Goal: Task Accomplishment & Management: Manage account settings

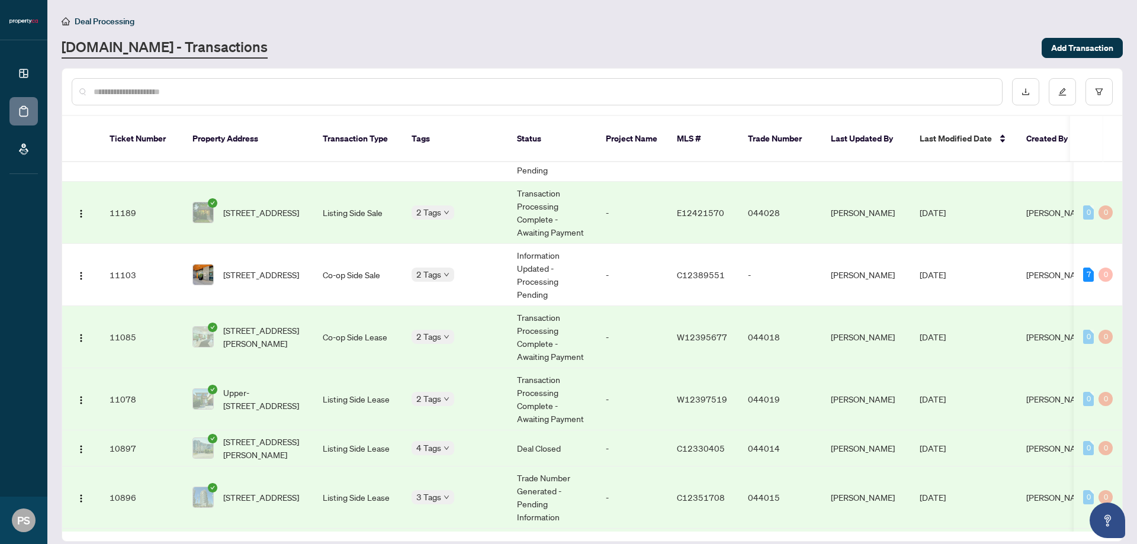
scroll to position [49, 0]
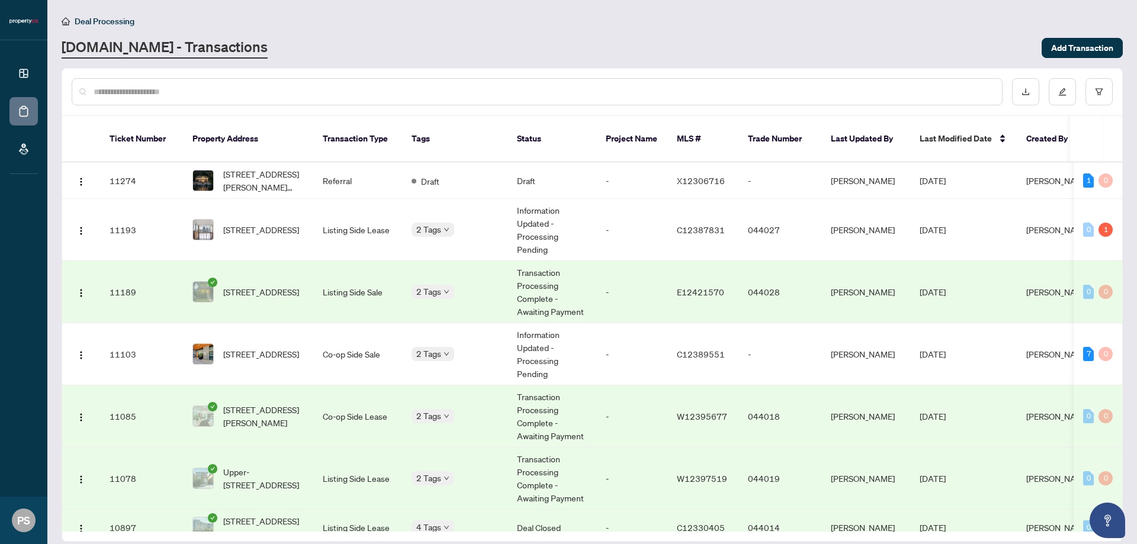
click at [625, 281] on td "-" at bounding box center [631, 292] width 71 height 62
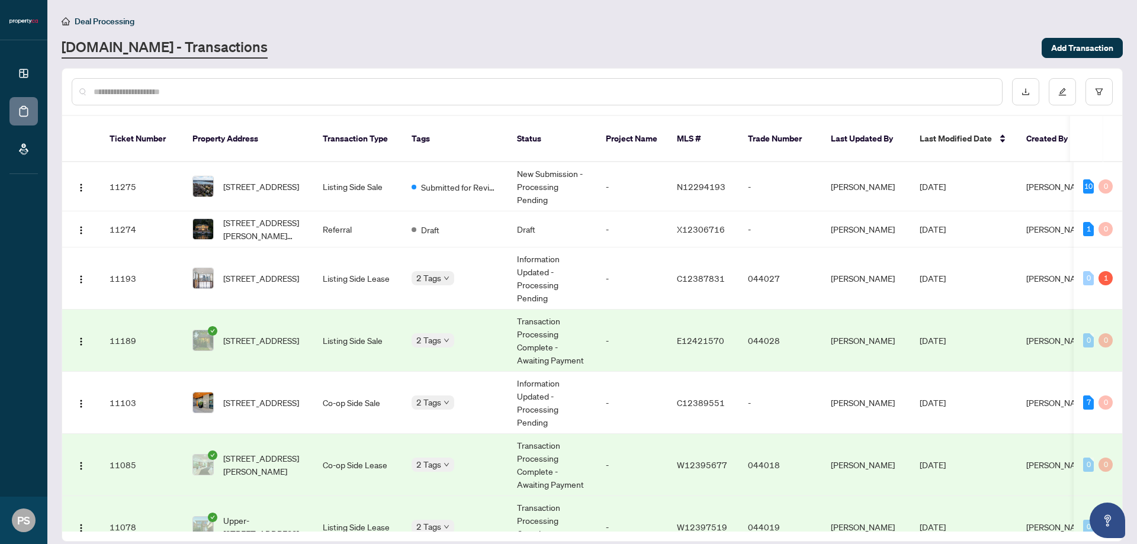
scroll to position [325, 0]
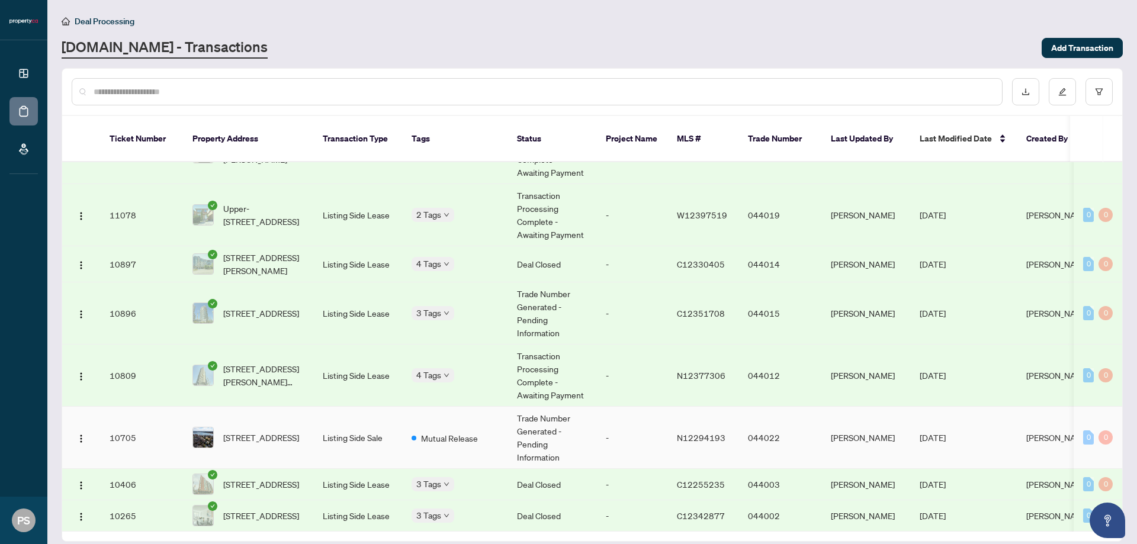
click at [633, 420] on td "-" at bounding box center [631, 438] width 71 height 62
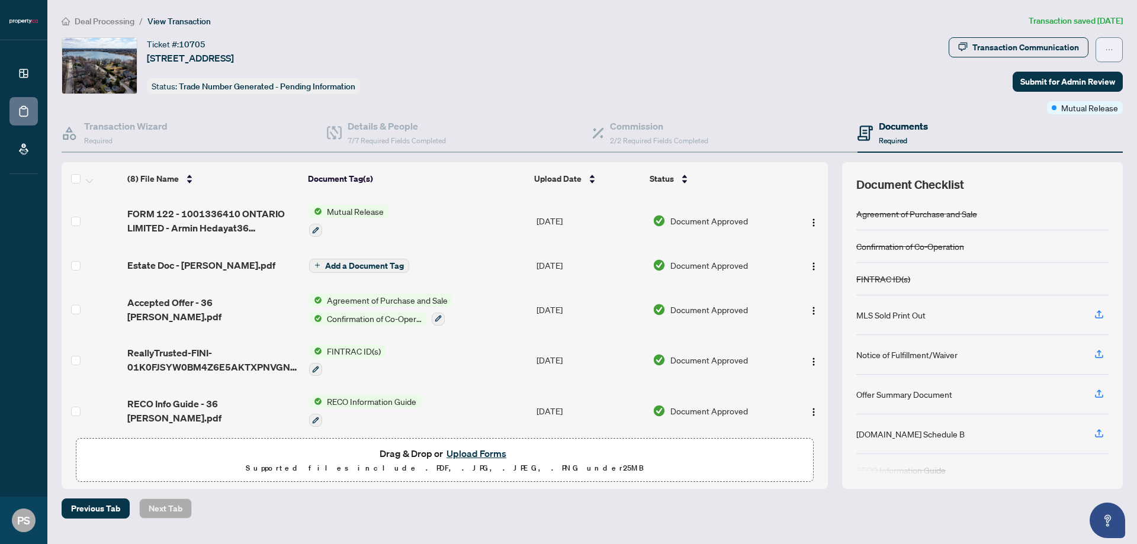
click at [1108, 43] on span "button" at bounding box center [1109, 49] width 8 height 19
drag, startPoint x: 1061, startPoint y: 97, endPoint x: 862, endPoint y: 82, distance: 199.0
click at [862, 82] on body "Dashboard Deal Processing Mortgage Referrals PS Paul Siksna paul.siksna@propert…" at bounding box center [568, 272] width 1137 height 544
click at [862, 82] on div "Ticket #: 10705 36 Sylvan Cres, Richmond Hill, Ontario L4E 3A1, Canada Status: …" at bounding box center [503, 65] width 883 height 57
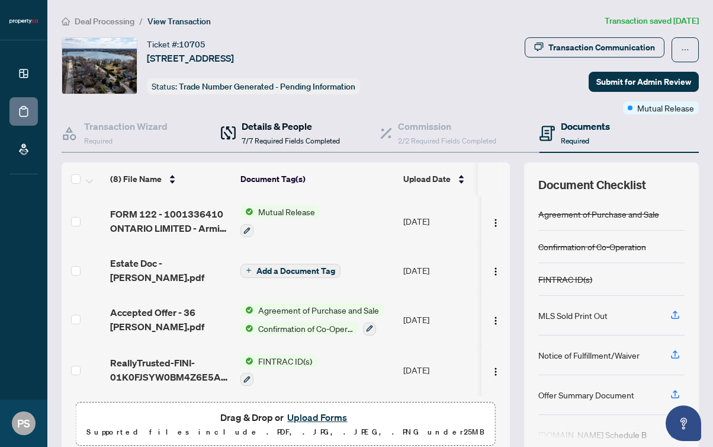
click at [295, 145] on span "7/7 Required Fields Completed" at bounding box center [291, 140] width 98 height 9
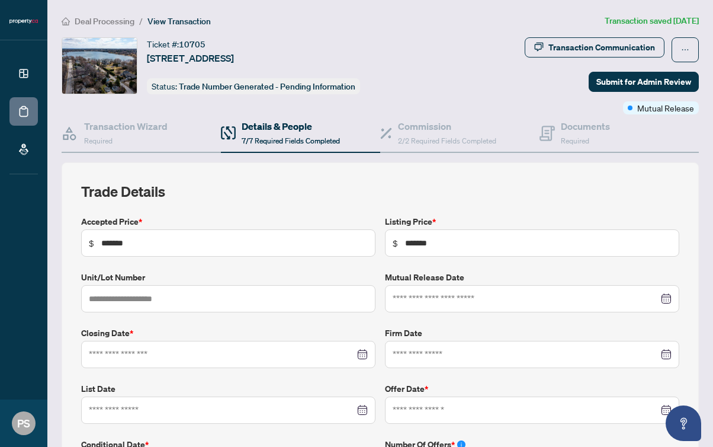
type input "**********"
click at [409, 145] on div "Commission 2/2 Required Fields Completed" at bounding box center [447, 133] width 98 height 28
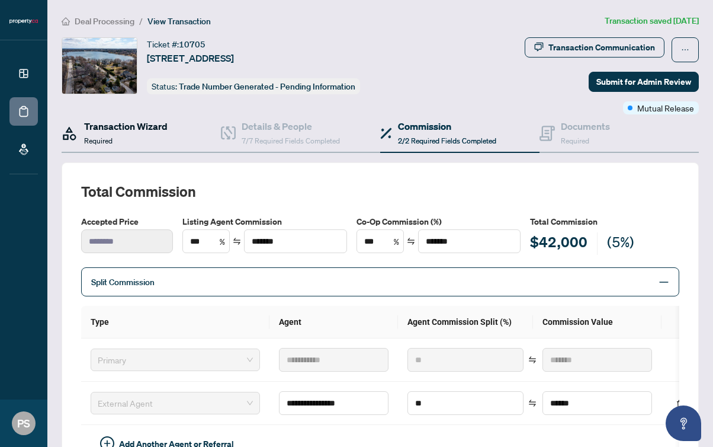
click at [126, 136] on div "Transaction Wizard Required" at bounding box center [126, 133] width 84 height 28
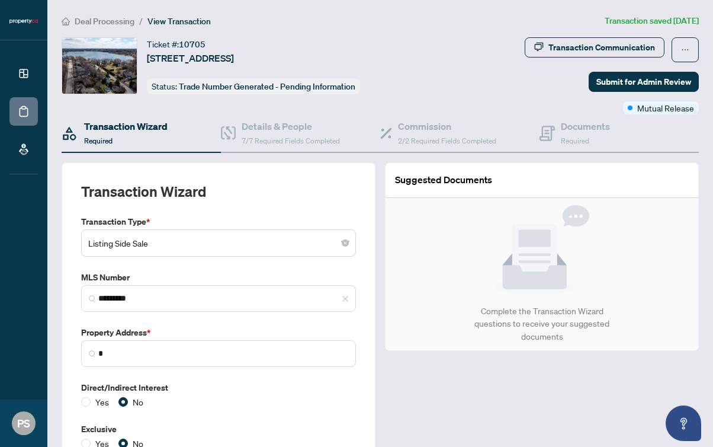
type input "**********"
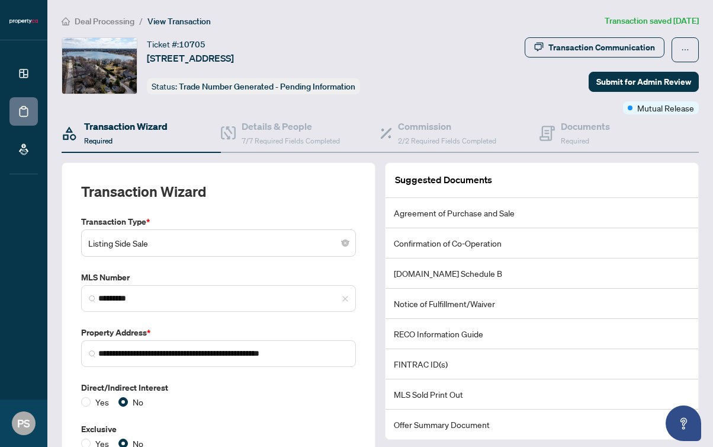
click at [190, 44] on span "10705" at bounding box center [192, 44] width 27 height 11
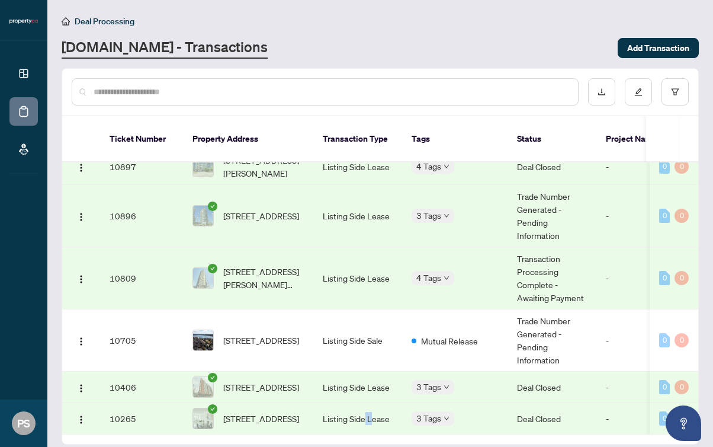
scroll to position [423, 0]
drag, startPoint x: 365, startPoint y: 416, endPoint x: 424, endPoint y: 416, distance: 58.6
click at [424, 416] on tr "10265 3712-2191 Yonge St, Toronto, Ontario M4S 3H8, Canada Listing Side Lease 3…" at bounding box center [646, 418] width 1169 height 31
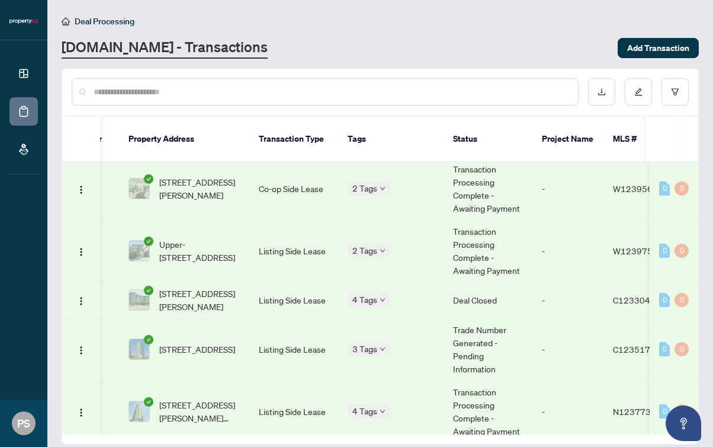
scroll to position [415, 64]
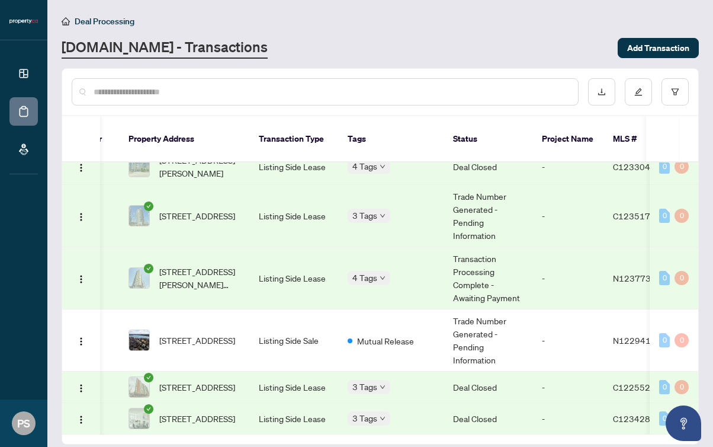
drag, startPoint x: 420, startPoint y: 422, endPoint x: 447, endPoint y: 420, distance: 26.7
click at [447, 420] on div "Ticket Number Property Address Transaction Type Tags Status Project Name MLS # …" at bounding box center [380, 280] width 636 height 328
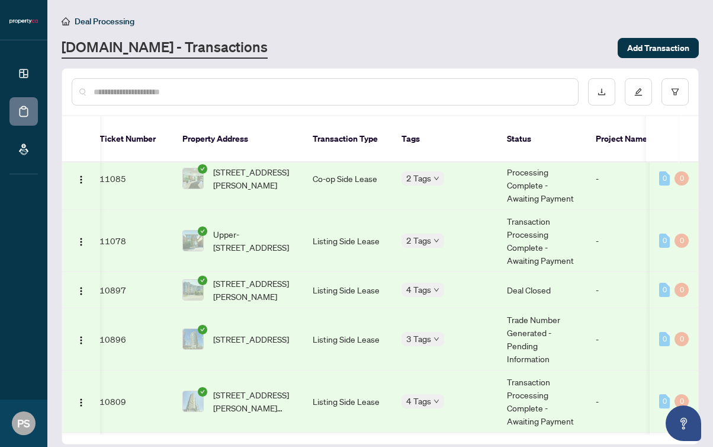
scroll to position [285, 10]
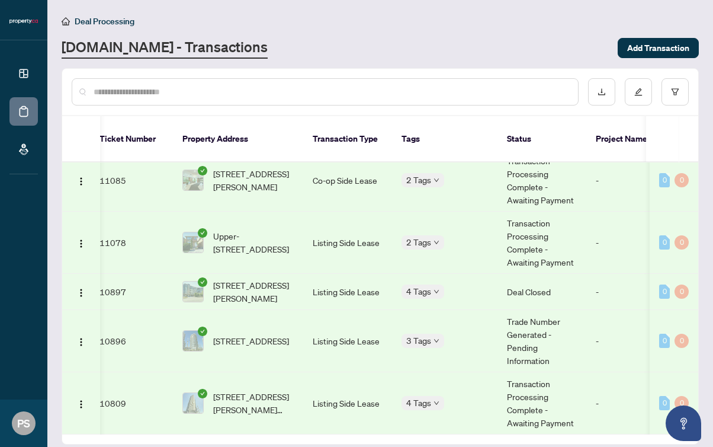
click at [324, 246] on td "Listing Side Lease" at bounding box center [347, 242] width 89 height 62
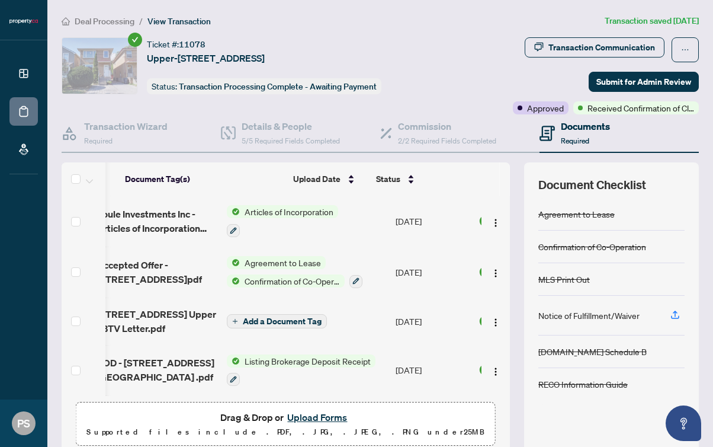
scroll to position [0, 14]
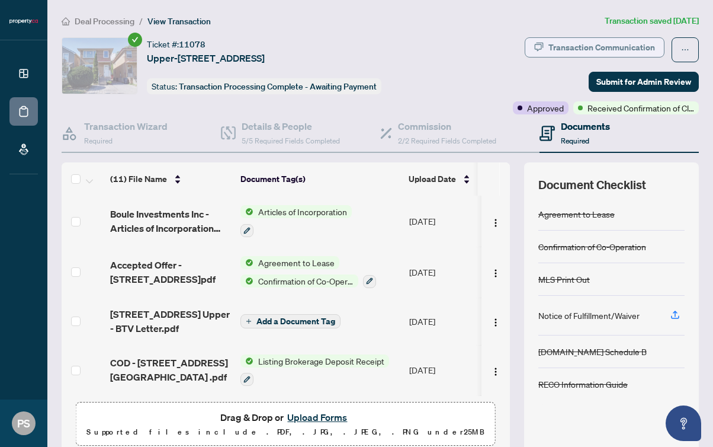
click at [566, 38] on div "Transaction Communication" at bounding box center [601, 47] width 107 height 19
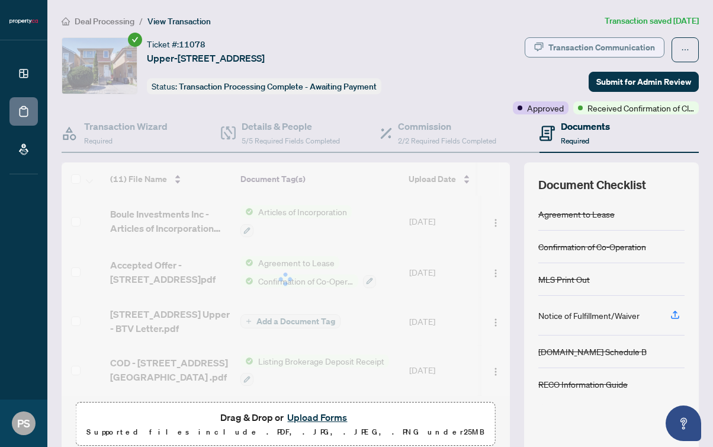
type textarea "**********"
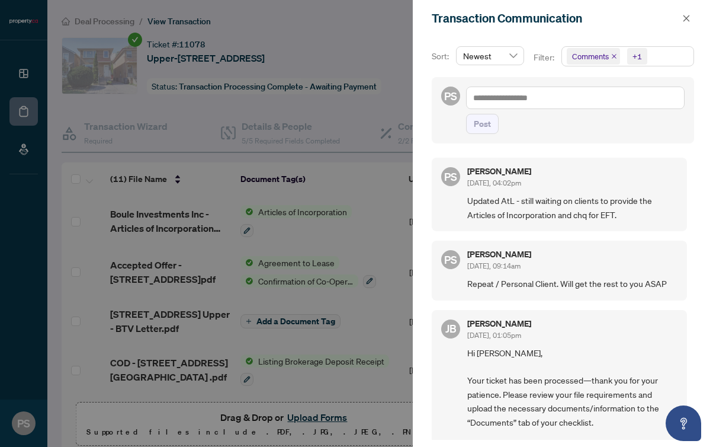
click at [386, 31] on div at bounding box center [356, 223] width 713 height 447
click at [684, 23] on span "button" at bounding box center [686, 18] width 8 height 19
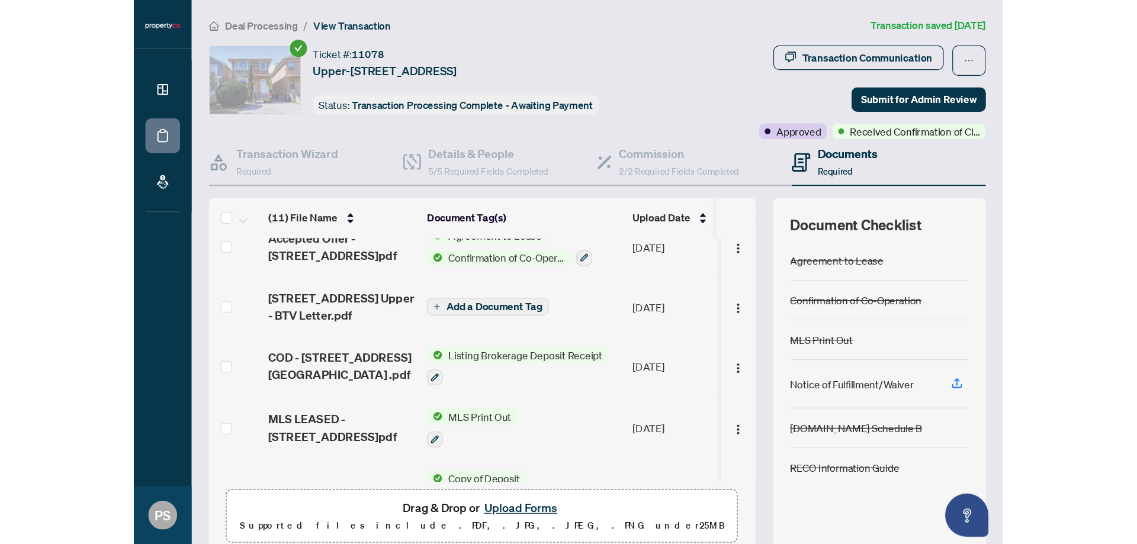
scroll to position [0, 0]
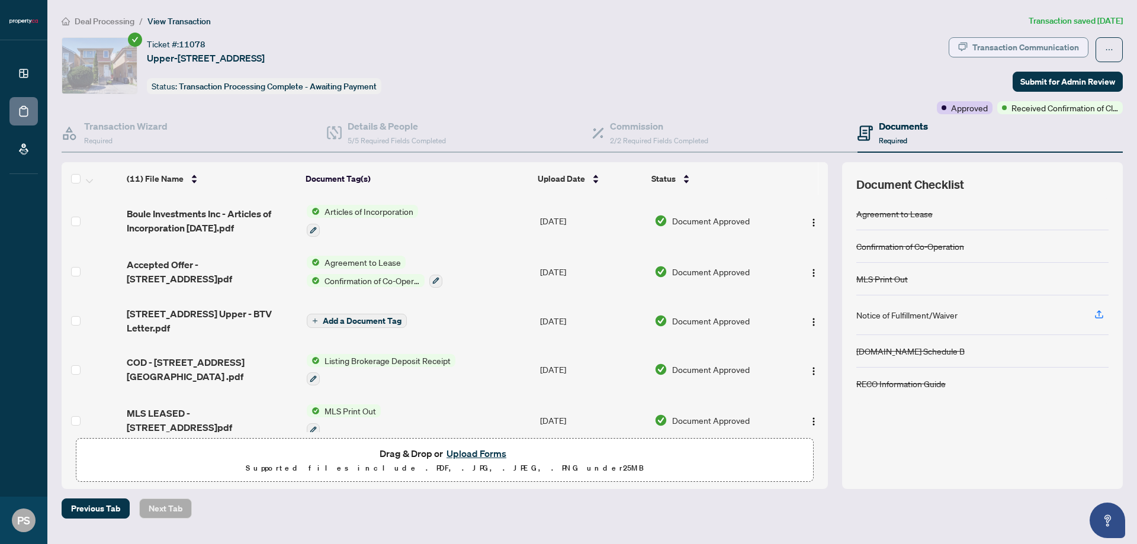
click at [981, 48] on div "Transaction Communication" at bounding box center [1026, 47] width 107 height 19
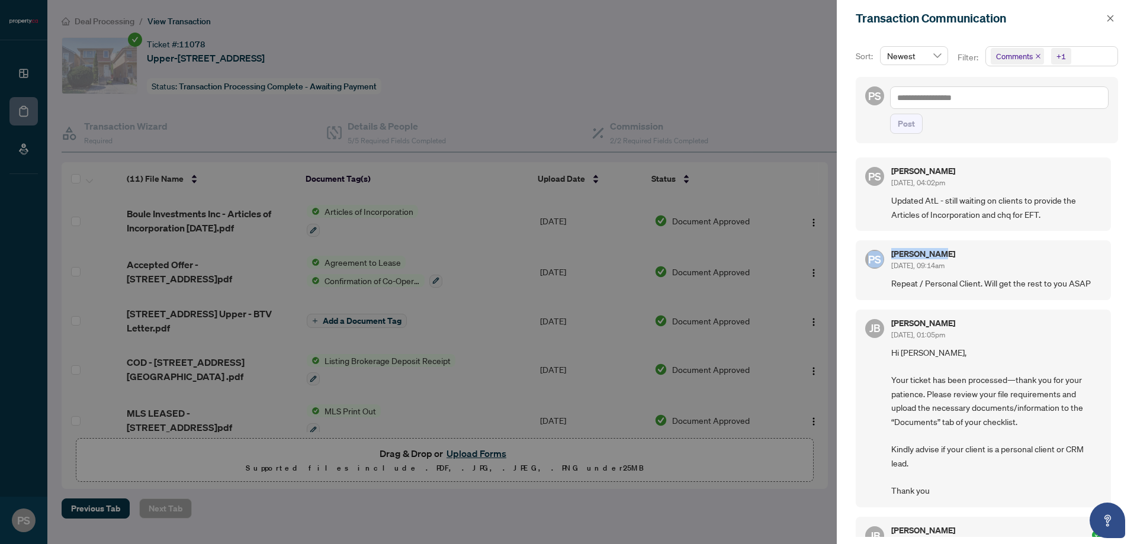
drag, startPoint x: 1111, startPoint y: 214, endPoint x: 1118, endPoint y: 255, distance: 42.2
click at [1118, 255] on div "Sort: Newest Filter: Comments +1 PS Post PS Paul Siksna Sep/30/2025, 04:02pm Up…" at bounding box center [987, 291] width 300 height 508
click at [1072, 288] on span "Repeat / Personal Client. Will get the rest to you ASAP" at bounding box center [996, 284] width 210 height 14
click at [1035, 57] on icon "close" at bounding box center [1038, 56] width 6 height 6
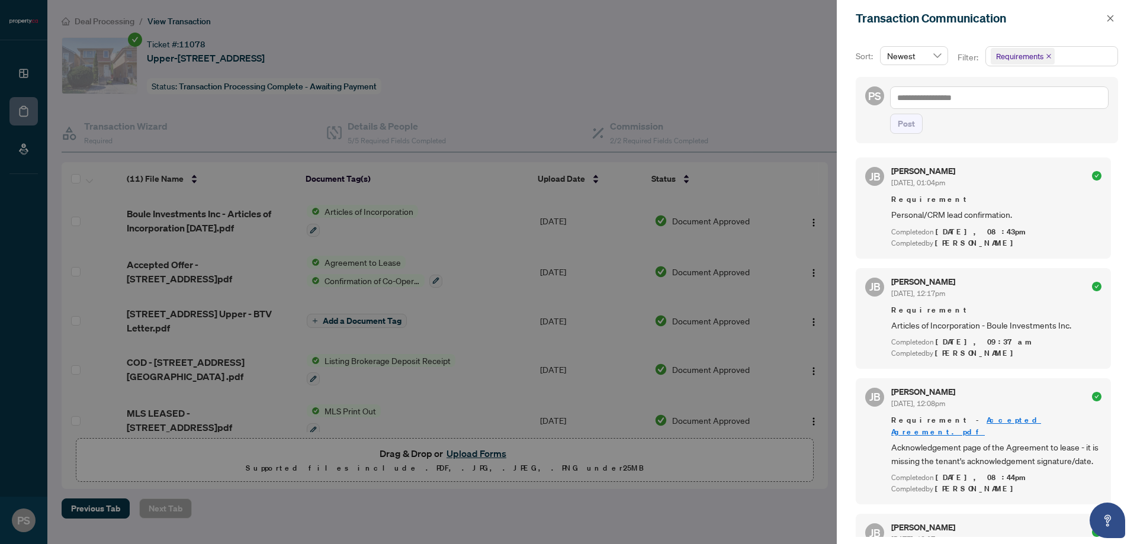
click at [1044, 59] on span "Requirements" at bounding box center [1023, 56] width 64 height 17
click at [1048, 57] on icon "close" at bounding box center [1049, 56] width 5 height 5
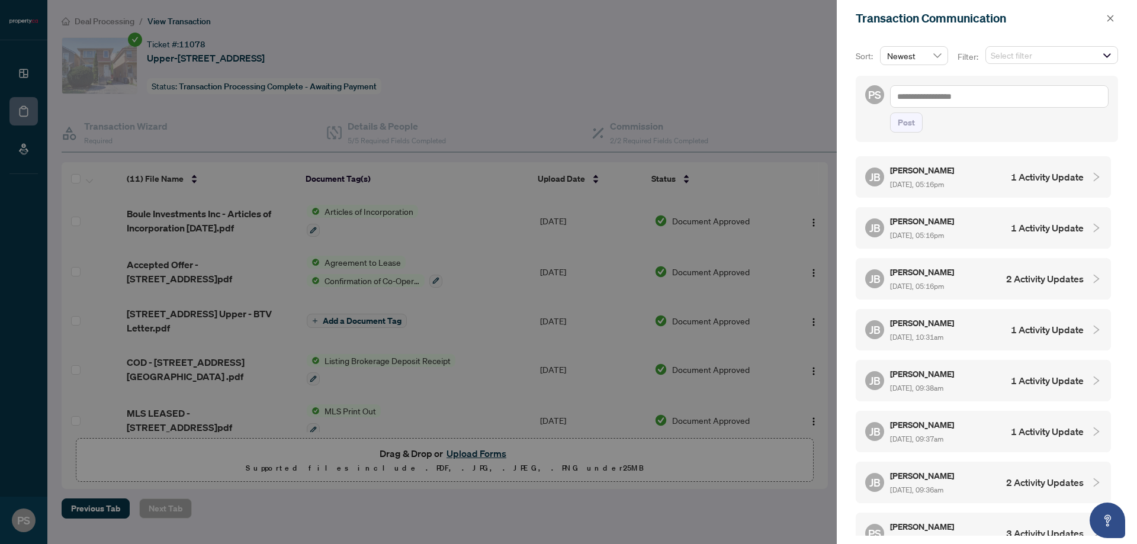
click at [1063, 178] on h4 "1 Activity Update" at bounding box center [1047, 177] width 73 height 14
click at [1058, 279] on h4 "1 Activity Update" at bounding box center [1047, 278] width 73 height 14
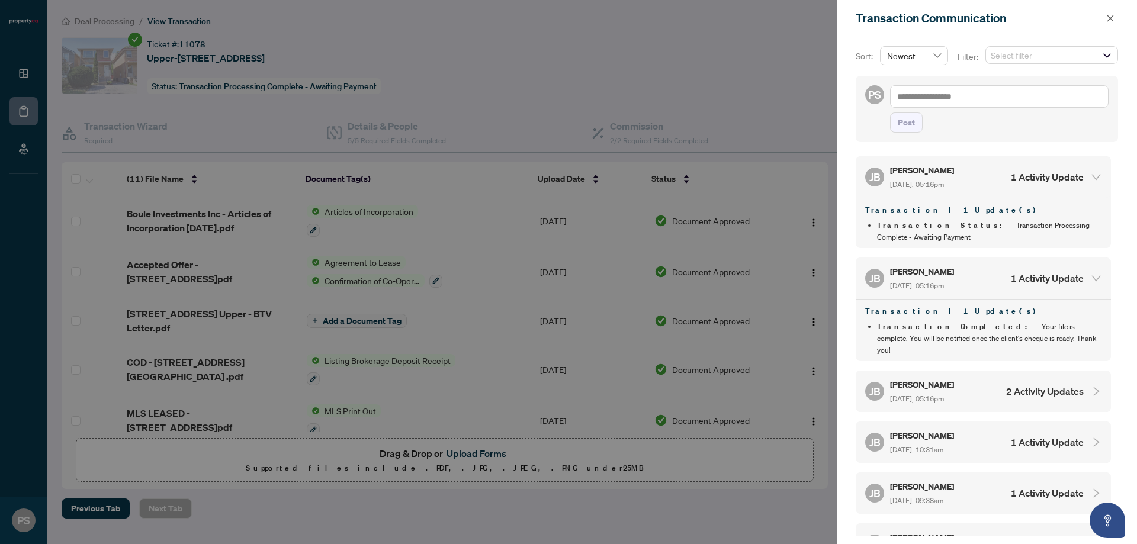
click at [1084, 385] on div at bounding box center [1093, 391] width 18 height 13
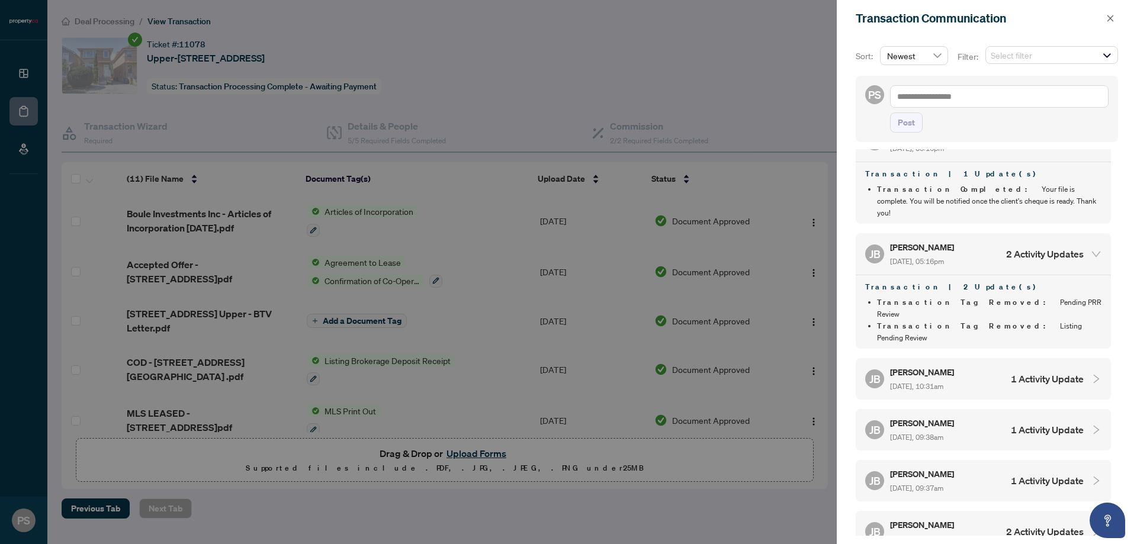
scroll to position [138, 0]
click at [1063, 371] on h4 "1 Activity Update" at bounding box center [1047, 378] width 73 height 14
click at [1067, 473] on h4 "1 Activity Update" at bounding box center [1047, 480] width 73 height 14
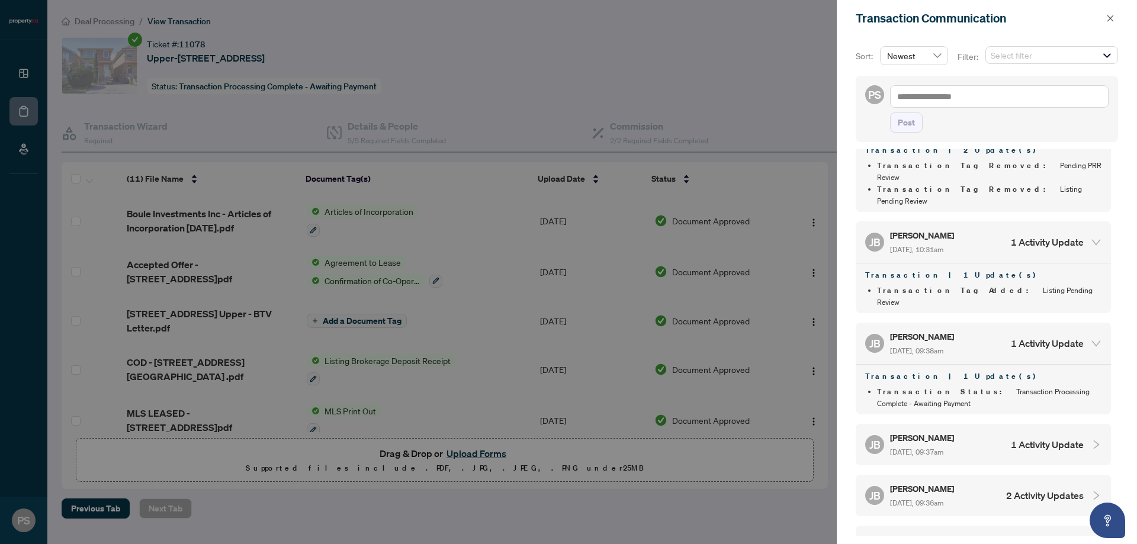
scroll to position [277, 0]
click at [1064, 435] on h4 "1 Activity Update" at bounding box center [1047, 442] width 73 height 14
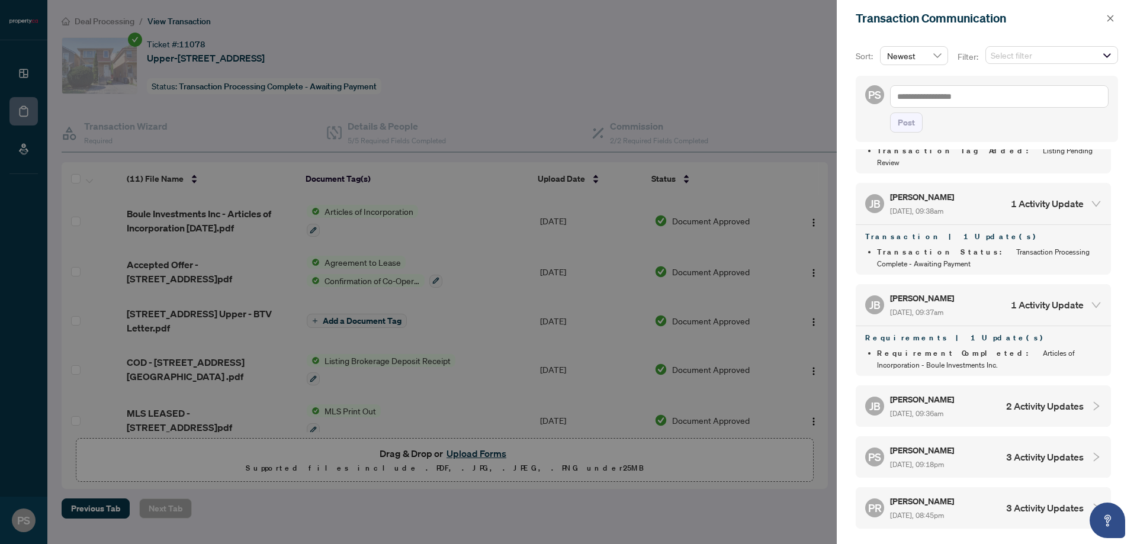
scroll to position [415, 0]
click at [1065, 399] on h4 "2 Activity Updates" at bounding box center [1045, 406] width 78 height 14
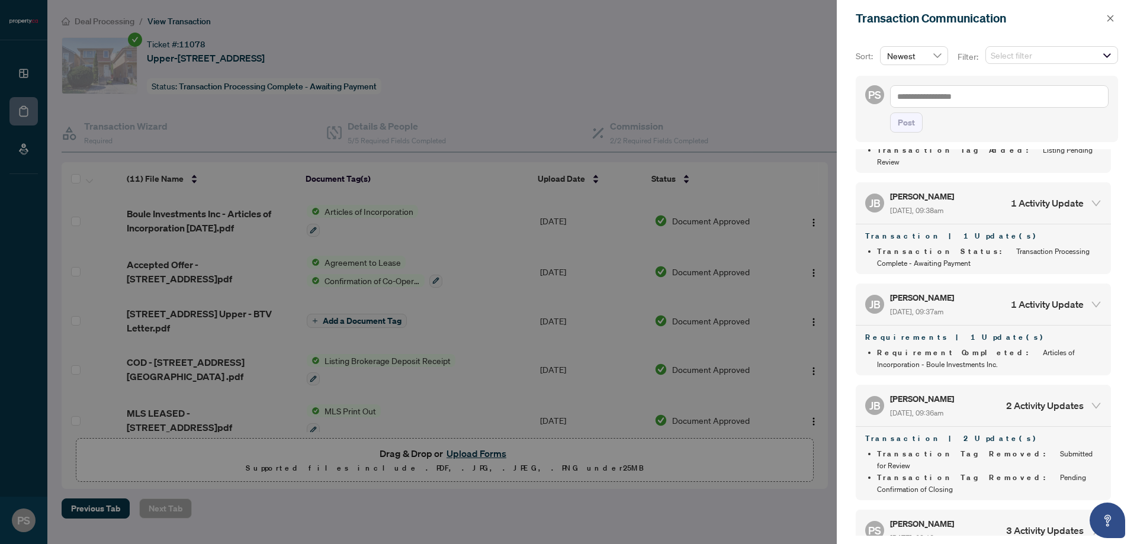
click at [1083, 510] on div "PS Paul Siksna Oct/01/2025, 09:18pm 3 Activity Updates" at bounding box center [983, 530] width 255 height 41
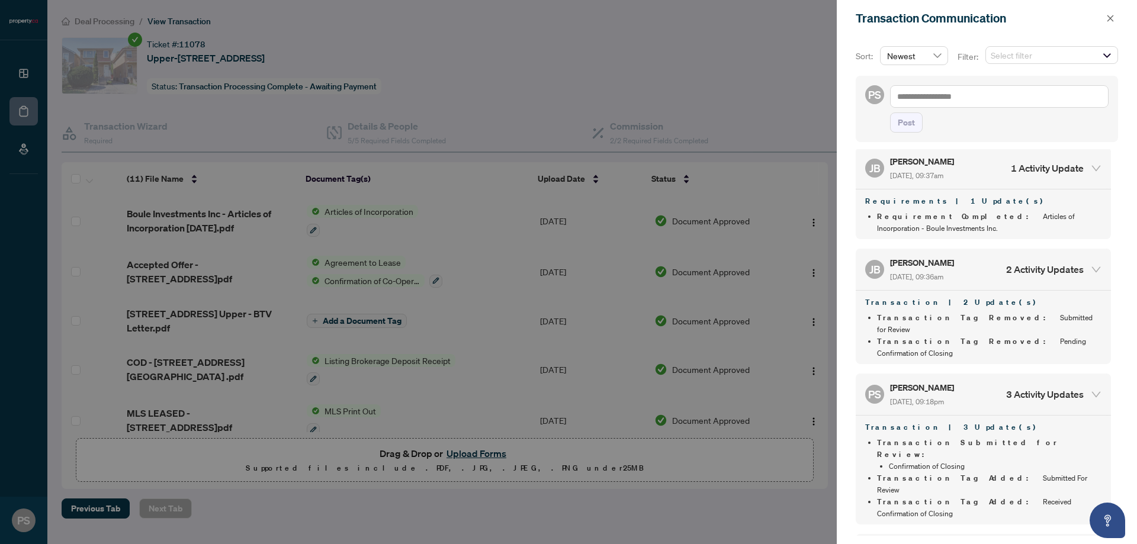
scroll to position [553, 0]
click at [614, 49] on div at bounding box center [568, 272] width 1137 height 544
click at [26, 100] on div at bounding box center [568, 272] width 1137 height 544
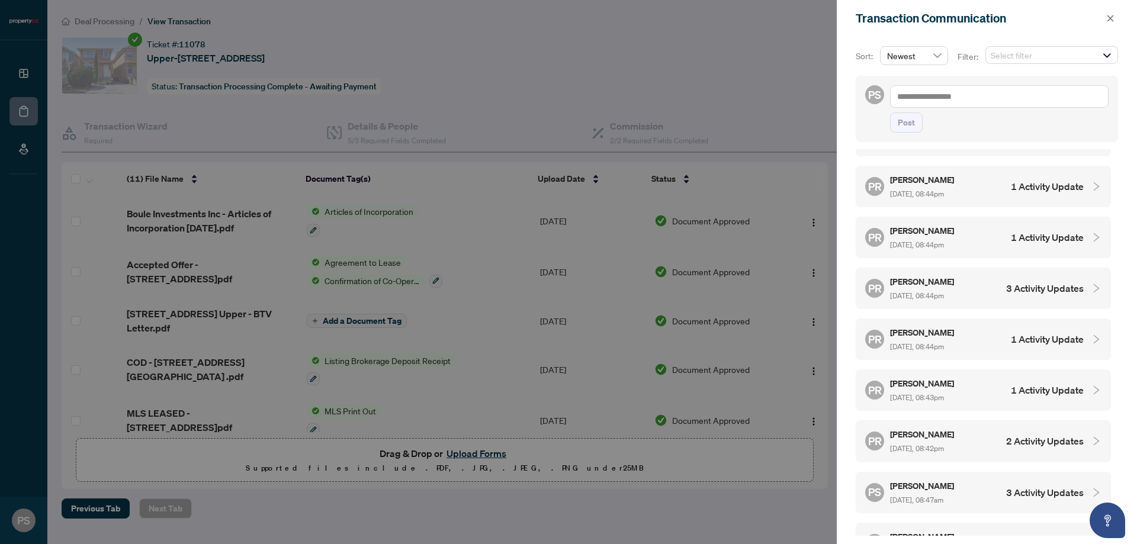
scroll to position [1065, 0]
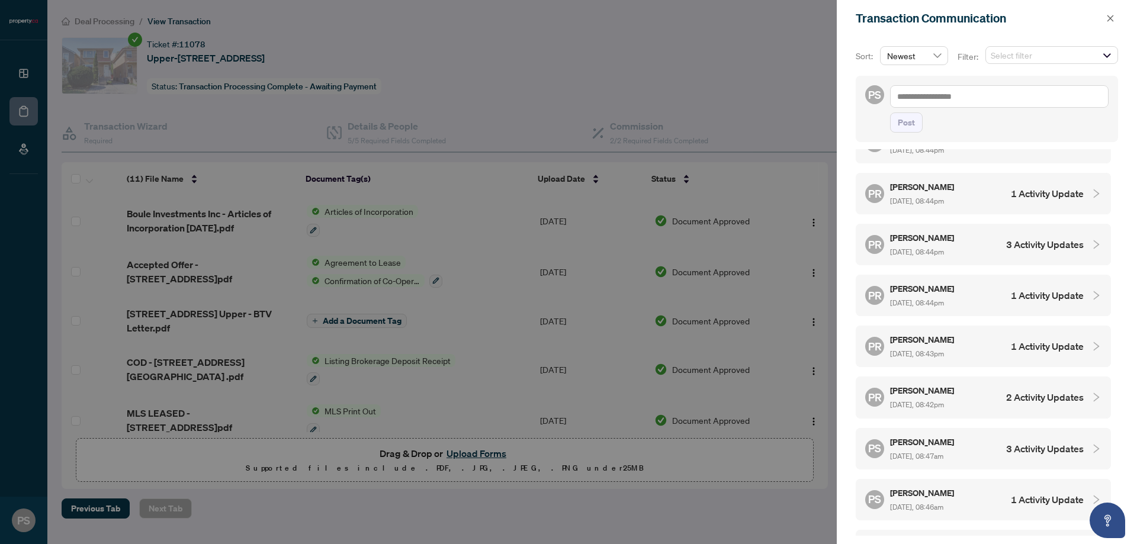
click at [1048, 442] on h4 "3 Activity Updates" at bounding box center [1045, 449] width 78 height 14
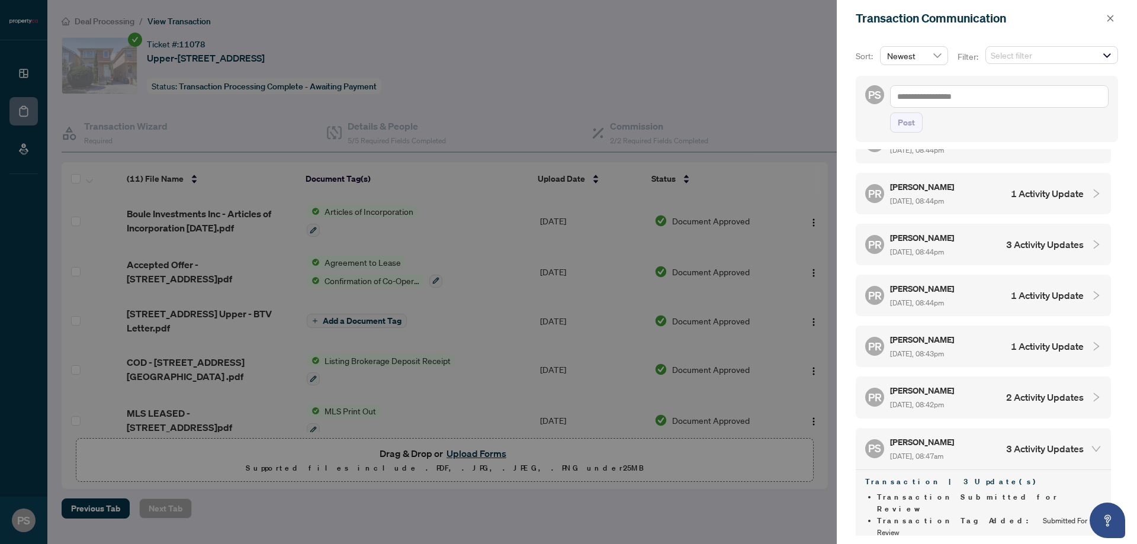
click at [1019, 384] on div "PR Puvitha Ramachandran Oct/01/2025, 08:42pm 2 Activity Updates" at bounding box center [974, 397] width 219 height 27
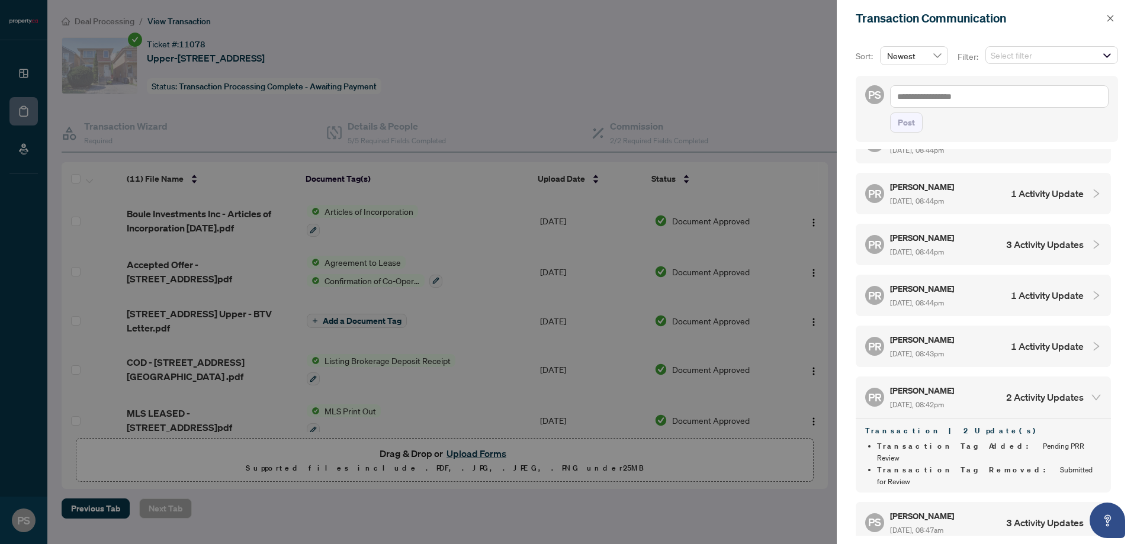
click at [1008, 333] on div "PR Puvitha Ramachandran Oct/01/2025, 08:43pm 1 Activity Update" at bounding box center [974, 346] width 219 height 27
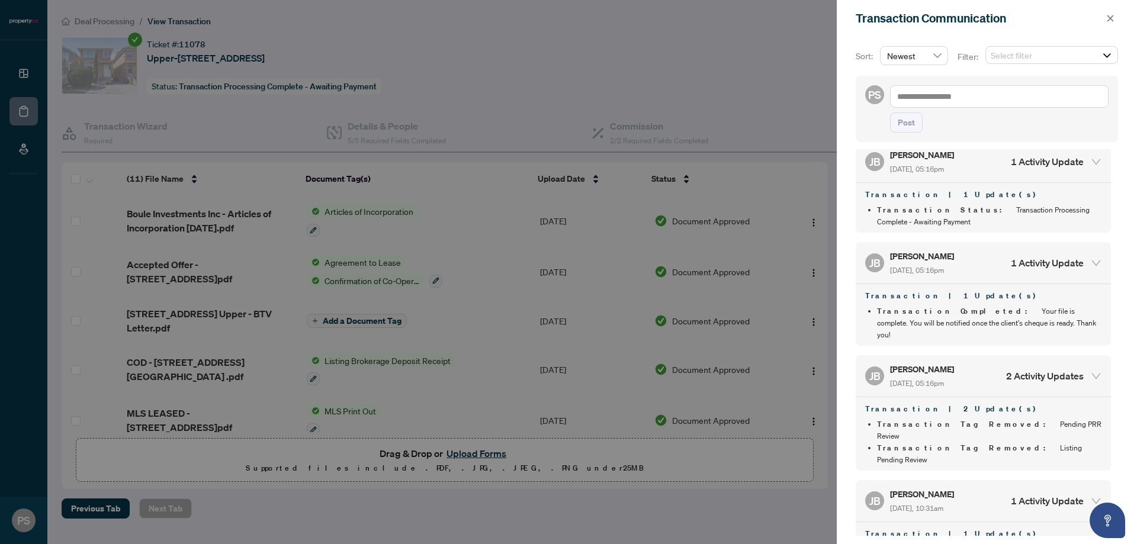
scroll to position [0, 0]
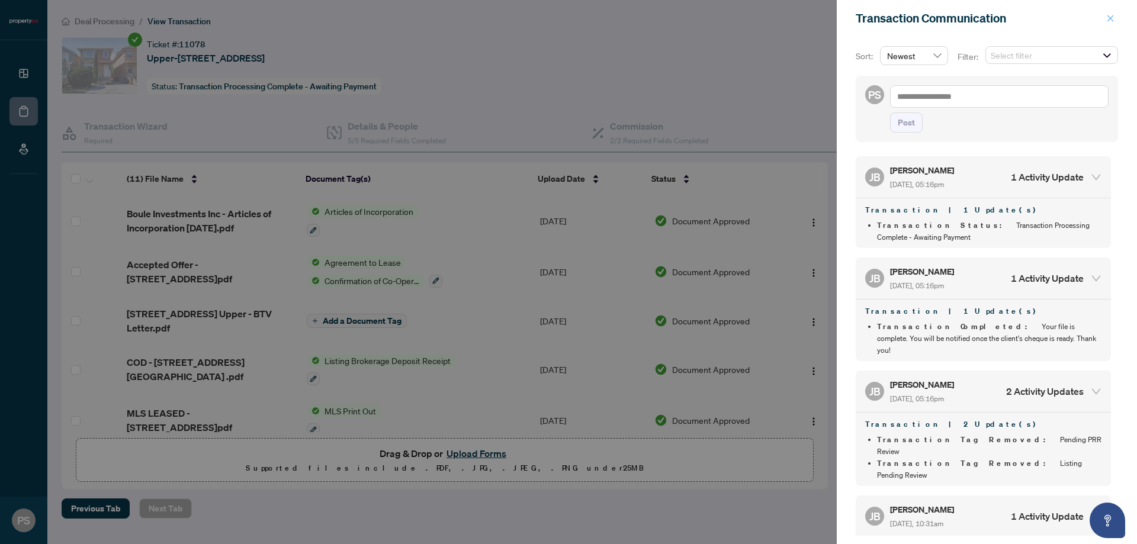
click at [1116, 17] on button "button" at bounding box center [1110, 18] width 15 height 14
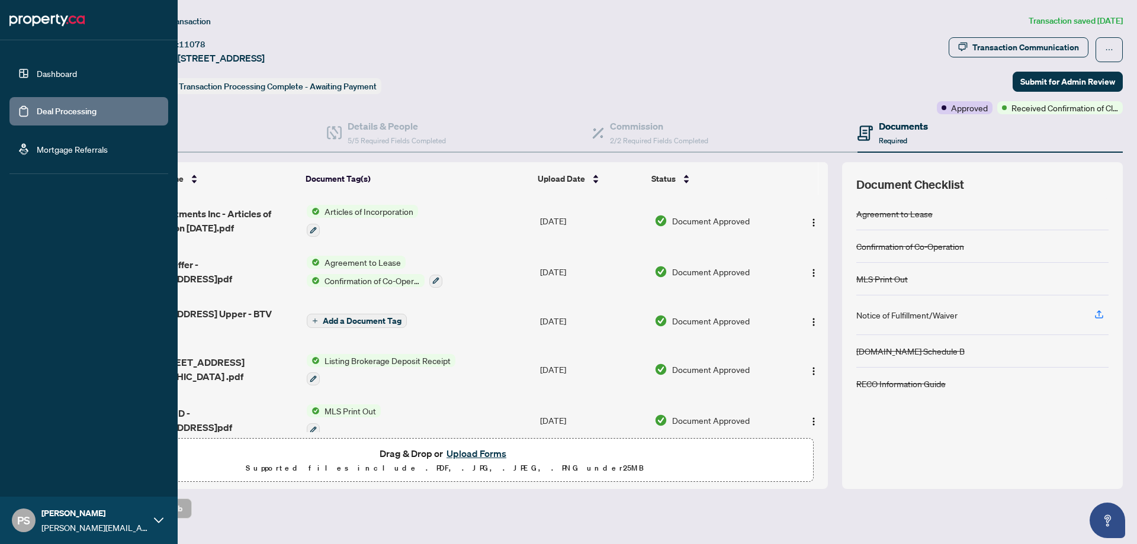
click at [46, 111] on link "Deal Processing" at bounding box center [67, 111] width 60 height 11
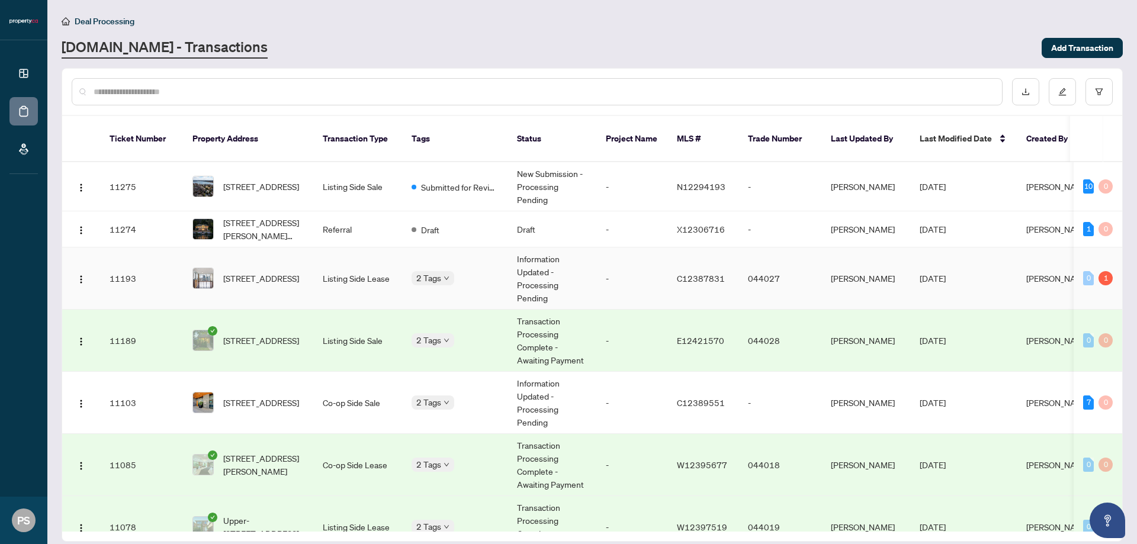
scroll to position [138, 0]
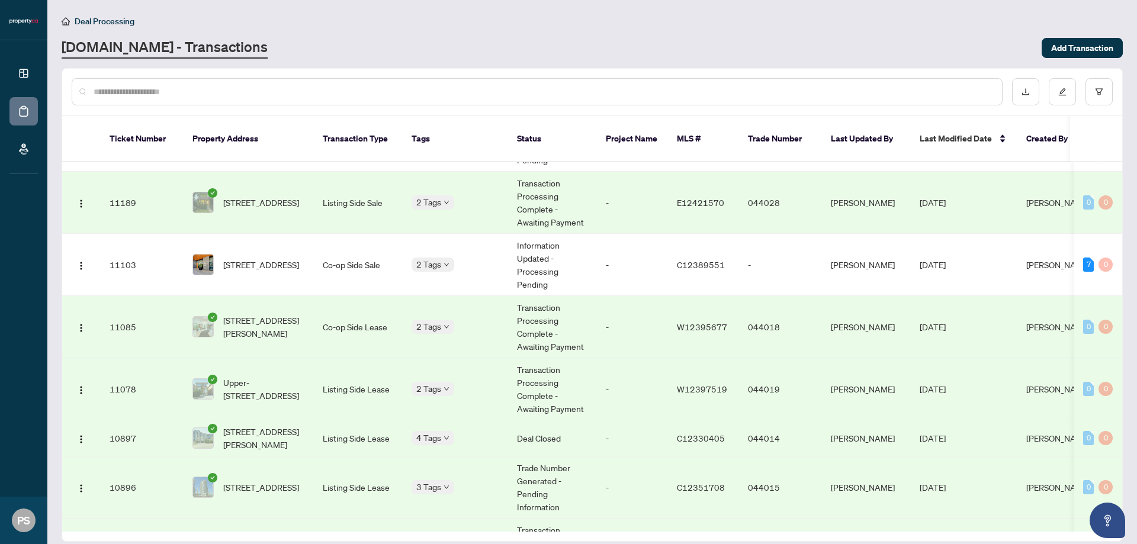
click at [349, 63] on main "Deal Processing Property.ca - Transactions Add Transaction Ticket Number Proper…" at bounding box center [592, 272] width 1090 height 544
click at [668, 234] on td "C12389551" at bounding box center [703, 265] width 71 height 62
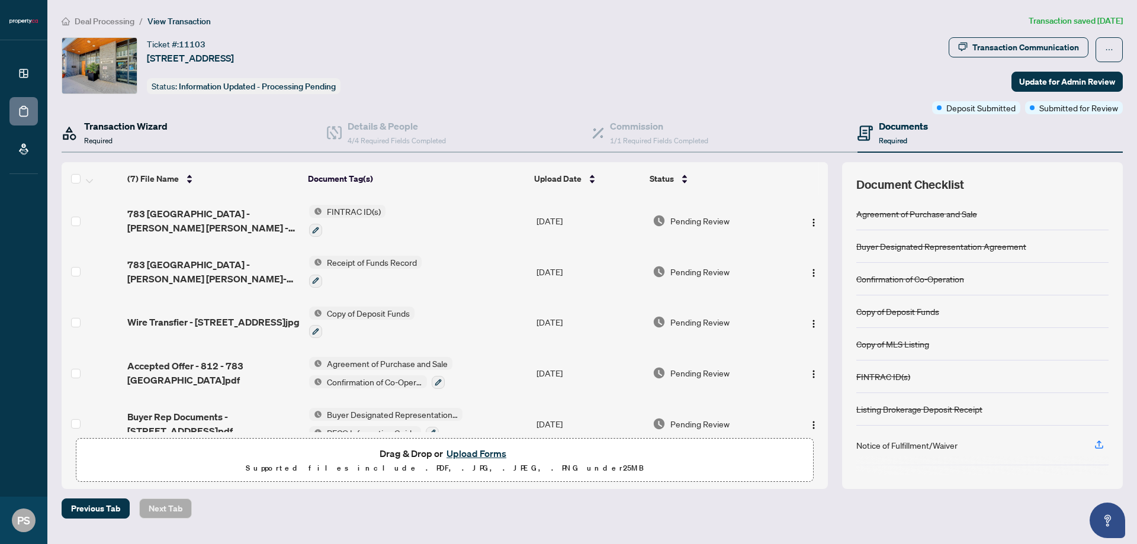
click at [126, 139] on div "Transaction Wizard Required" at bounding box center [126, 133] width 84 height 28
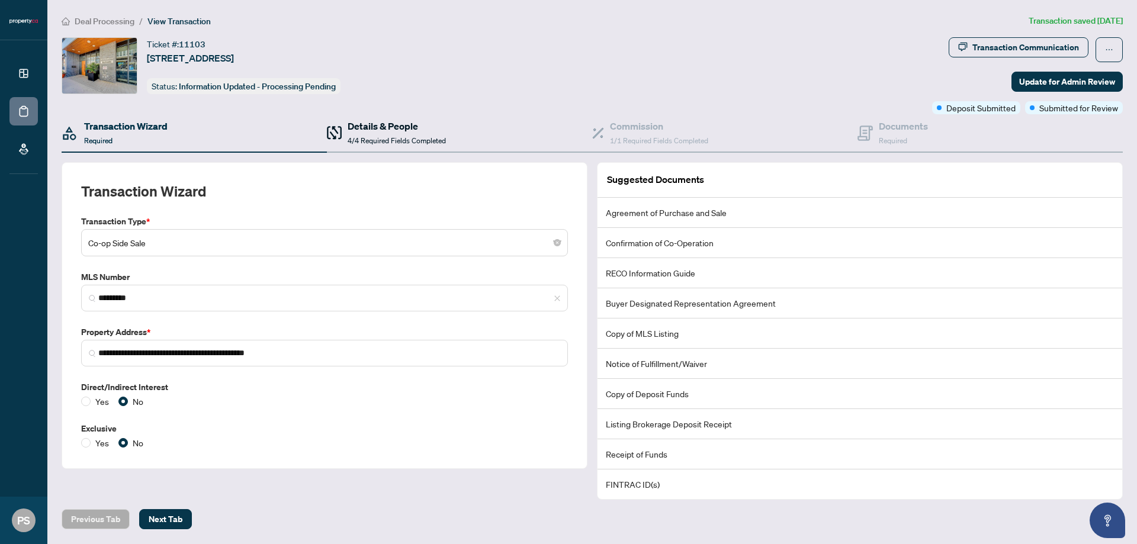
click at [387, 135] on div "Details & People 4/4 Required Fields Completed" at bounding box center [397, 133] width 98 height 28
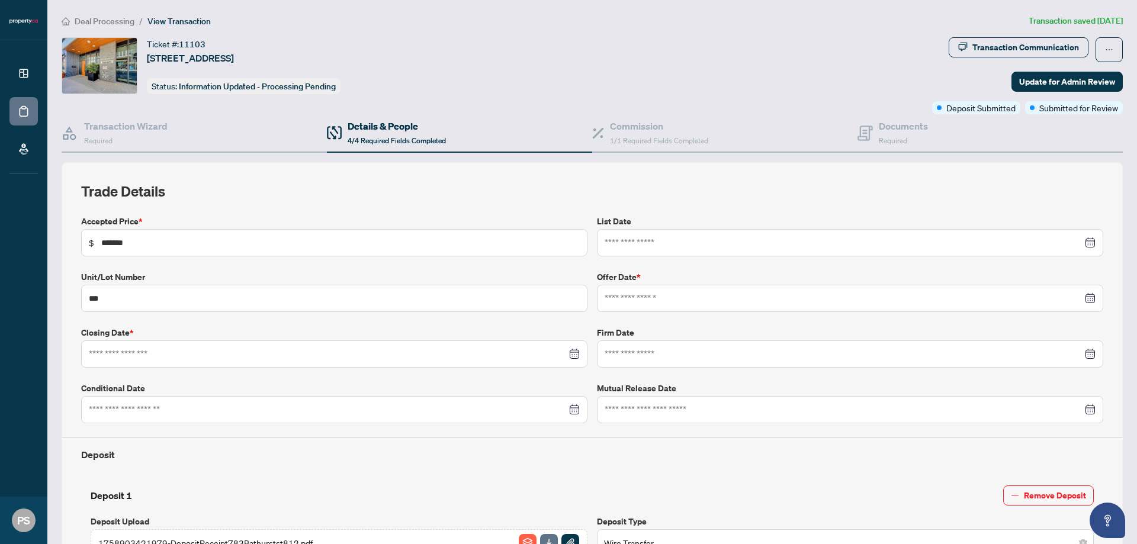
type input "**********"
click at [118, 24] on span "Deal Processing" at bounding box center [105, 21] width 60 height 11
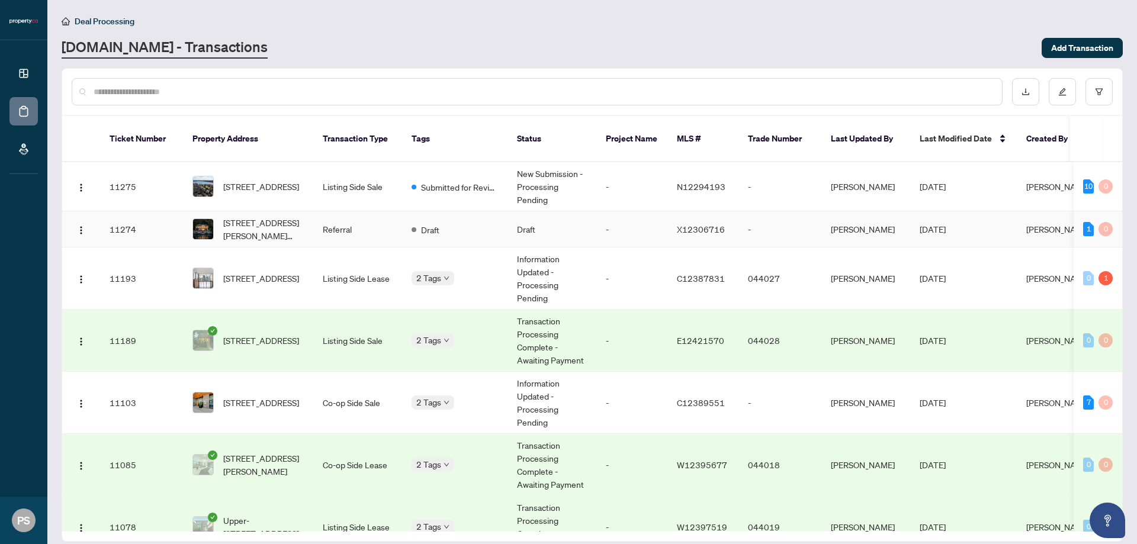
click at [348, 227] on td "Referral" at bounding box center [357, 229] width 89 height 36
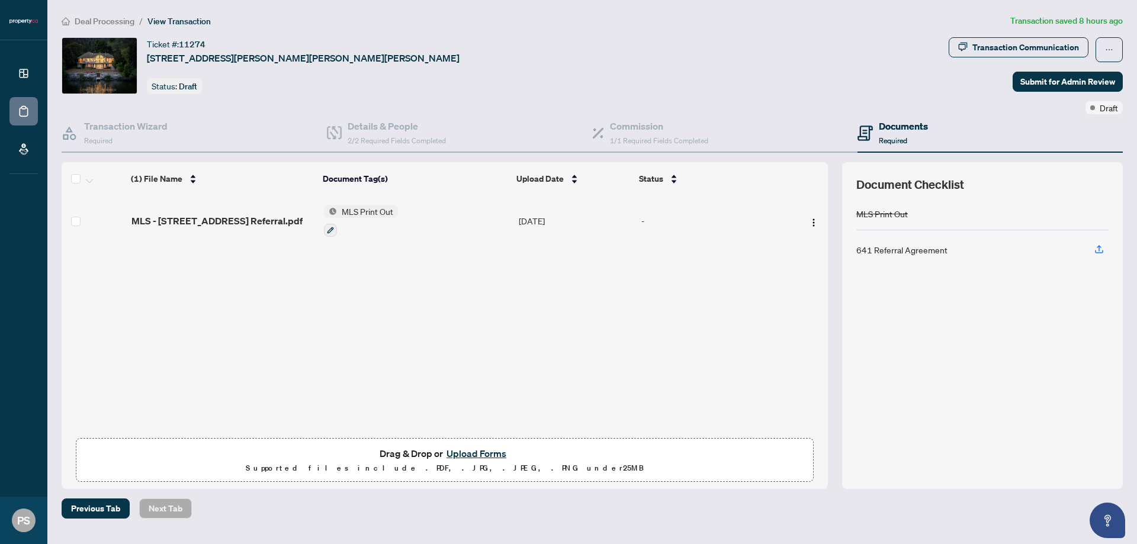
click at [480, 450] on button "Upload Forms" at bounding box center [476, 453] width 67 height 15
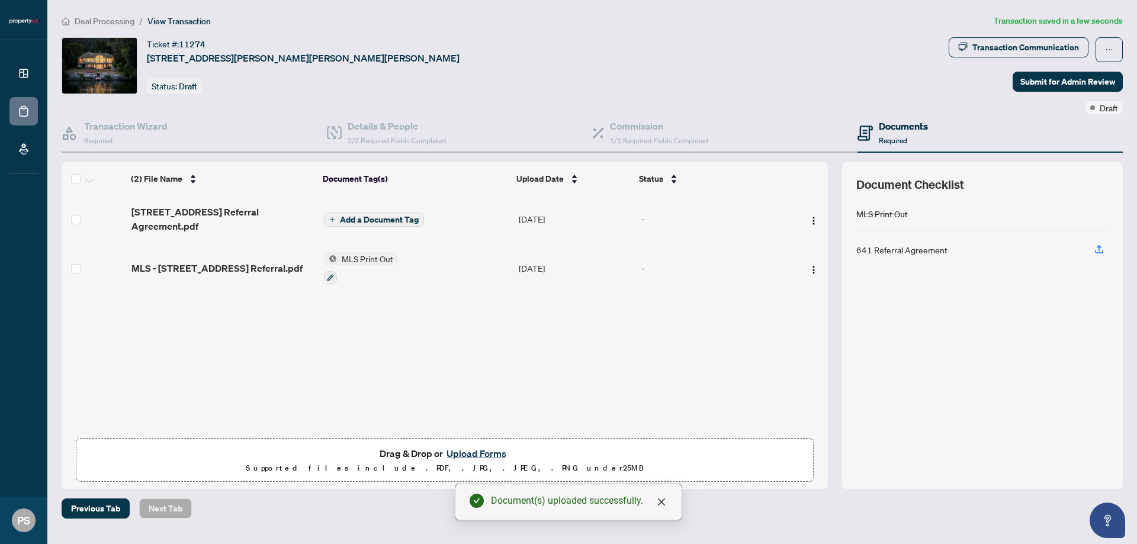
click at [368, 216] on span "Add a Document Tag" at bounding box center [379, 220] width 79 height 8
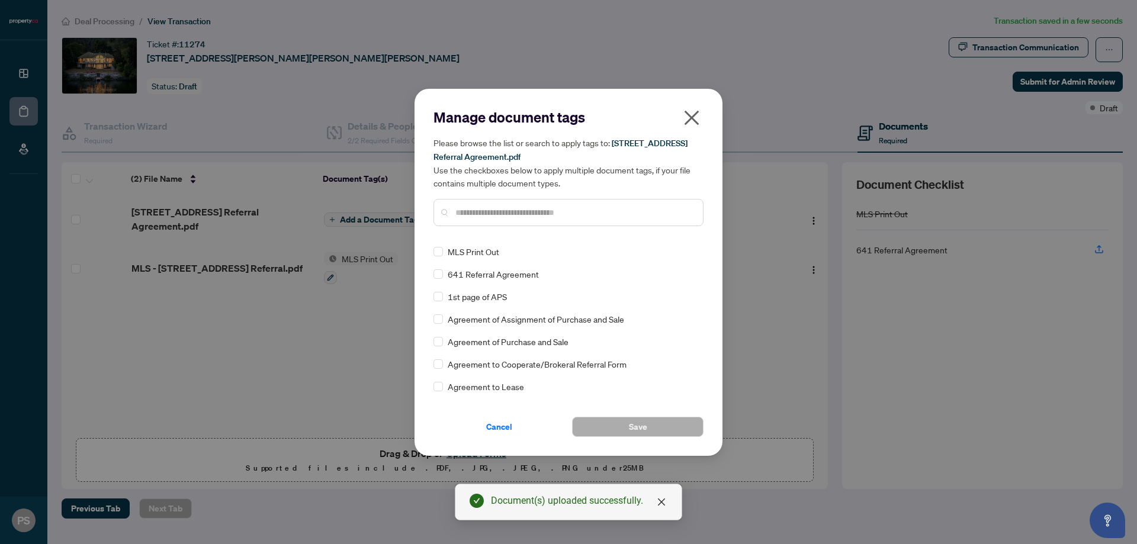
drag, startPoint x: 499, startPoint y: 213, endPoint x: 511, endPoint y: 217, distance: 13.3
click at [502, 213] on input "text" at bounding box center [574, 212] width 238 height 13
click at [646, 420] on span "Save" at bounding box center [638, 427] width 18 height 19
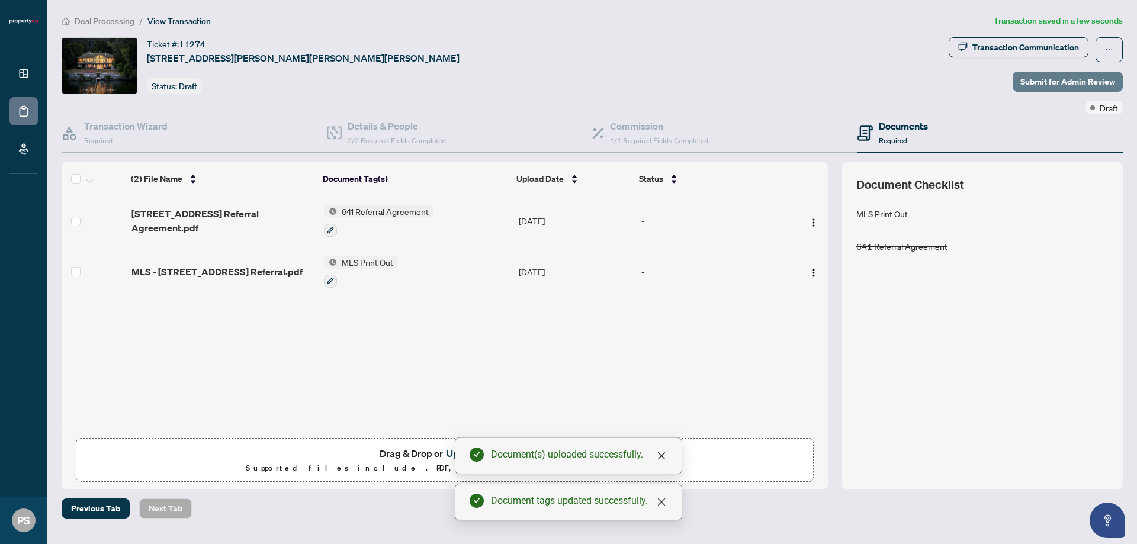
click at [1072, 84] on span "Submit for Admin Review" at bounding box center [1068, 81] width 95 height 19
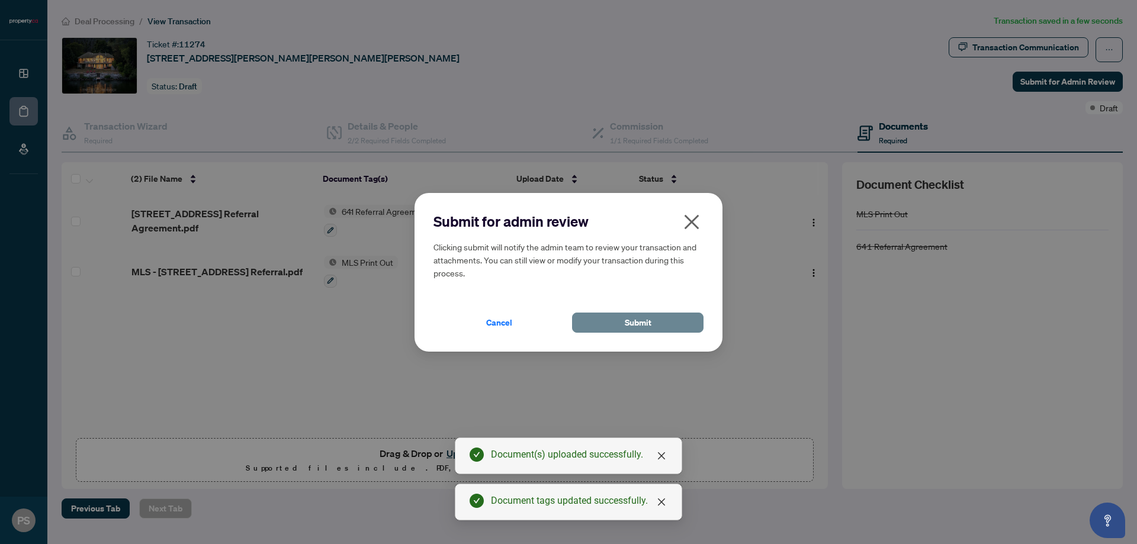
click at [684, 316] on button "Submit" at bounding box center [637, 323] width 131 height 20
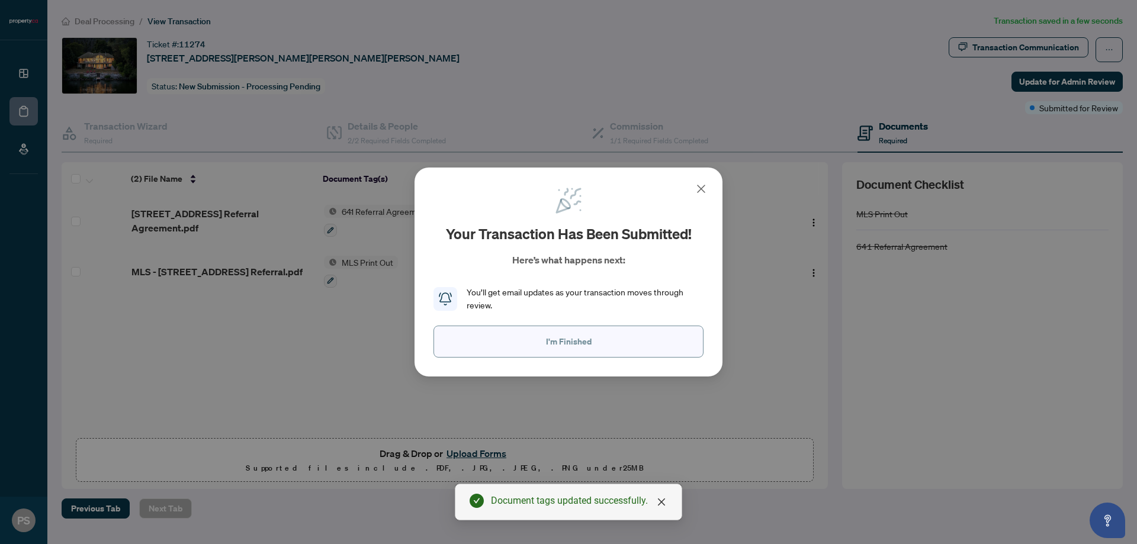
click at [659, 346] on button "I'm Finished" at bounding box center [569, 342] width 270 height 32
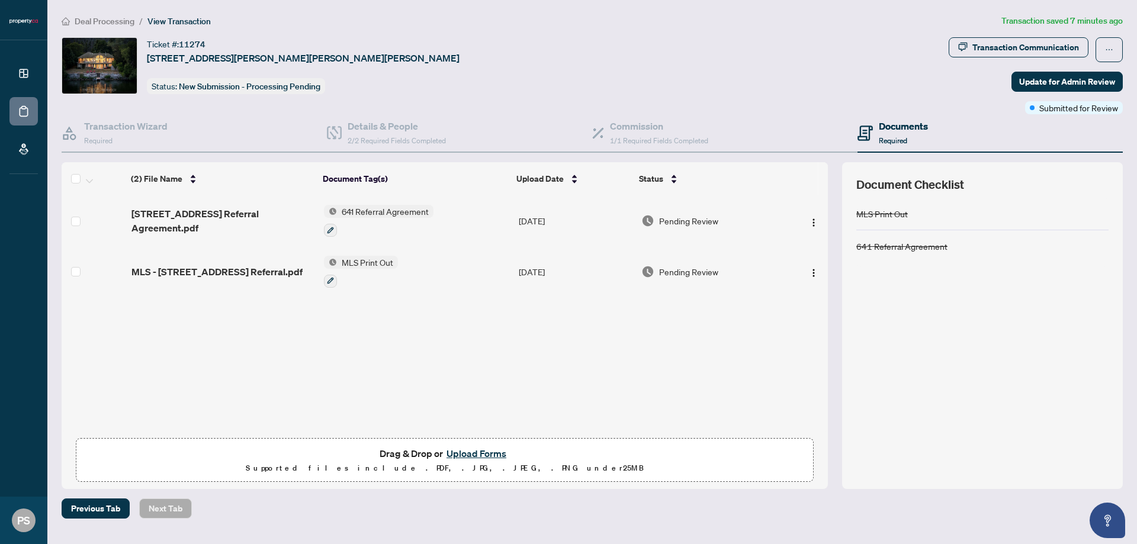
click at [113, 19] on span "Deal Processing" at bounding box center [105, 21] width 60 height 11
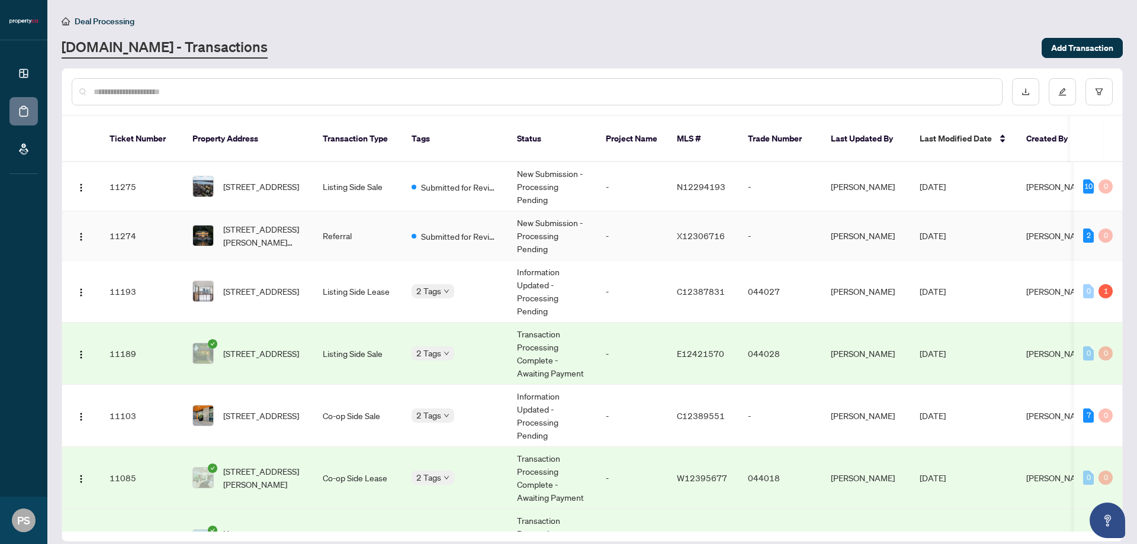
click at [357, 216] on td "Referral" at bounding box center [357, 235] width 89 height 49
click at [331, 183] on td "Listing Side Sale" at bounding box center [357, 186] width 89 height 49
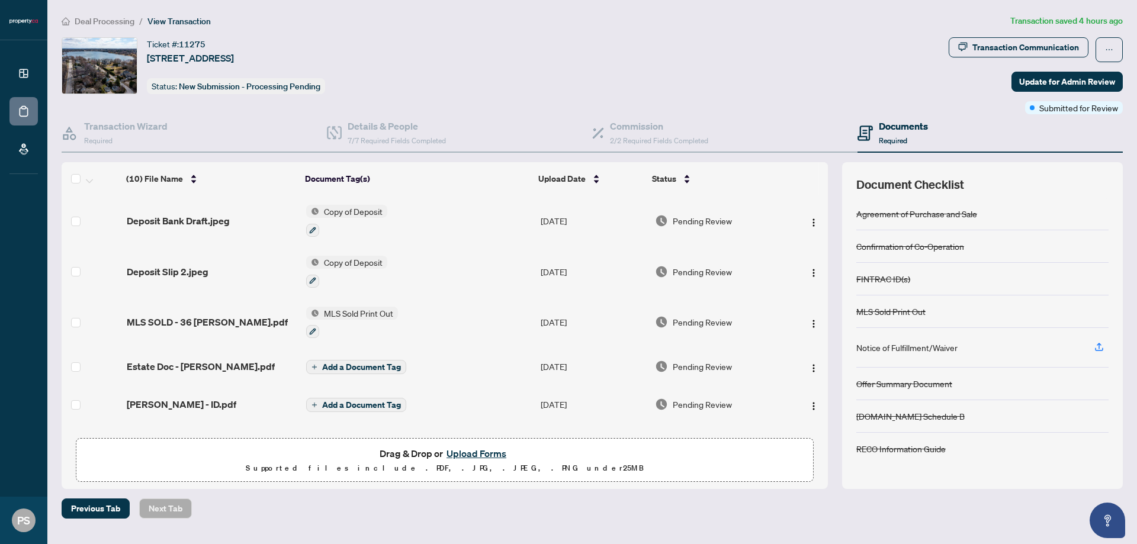
click at [483, 447] on button "Upload Forms" at bounding box center [476, 453] width 67 height 15
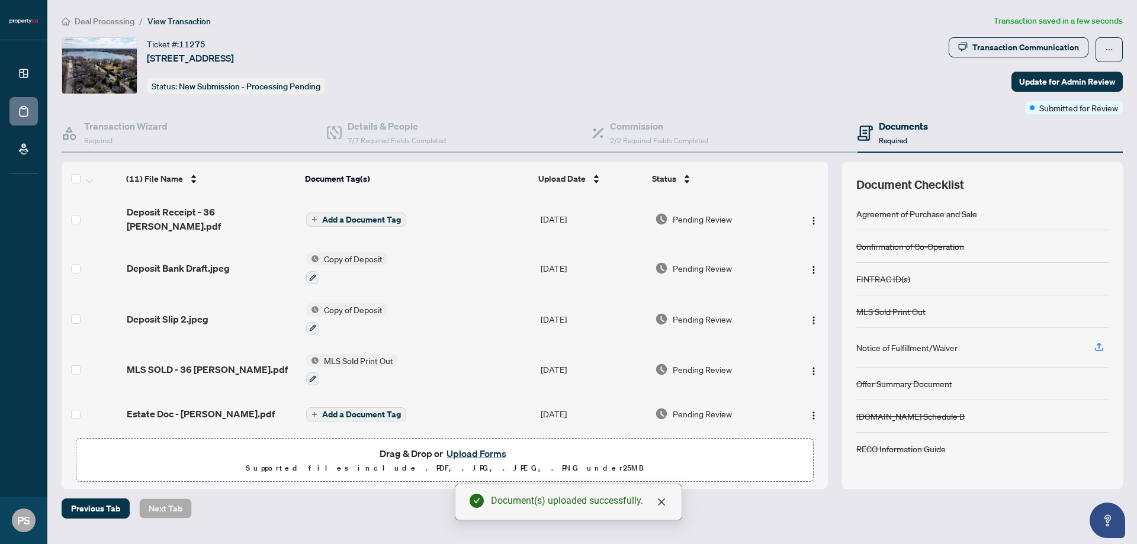
click at [373, 216] on span "Add a Document Tag" at bounding box center [361, 220] width 79 height 8
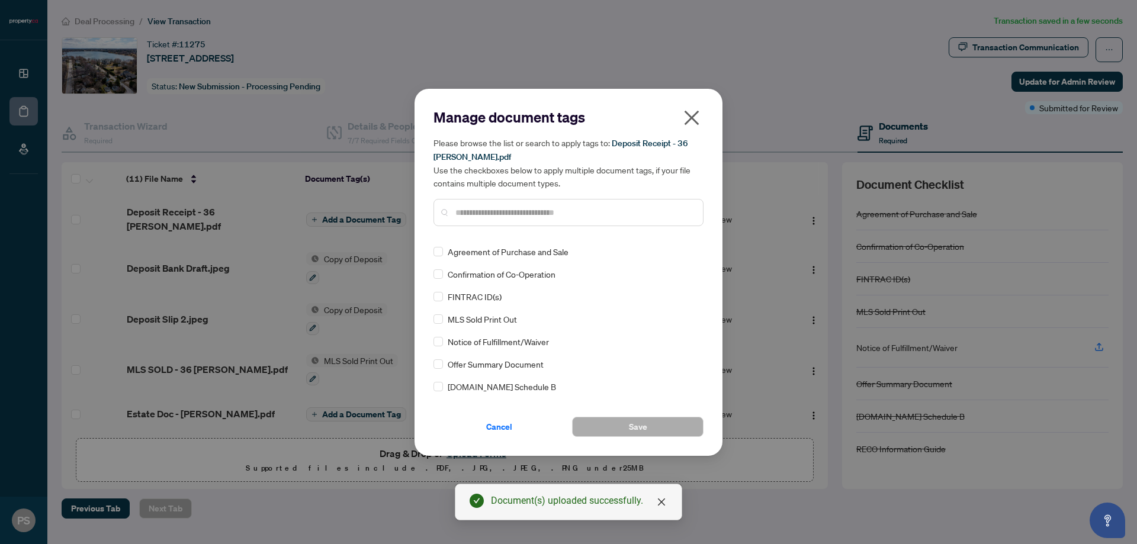
click at [506, 219] on div at bounding box center [569, 212] width 270 height 27
click at [499, 212] on input "text" at bounding box center [574, 212] width 238 height 13
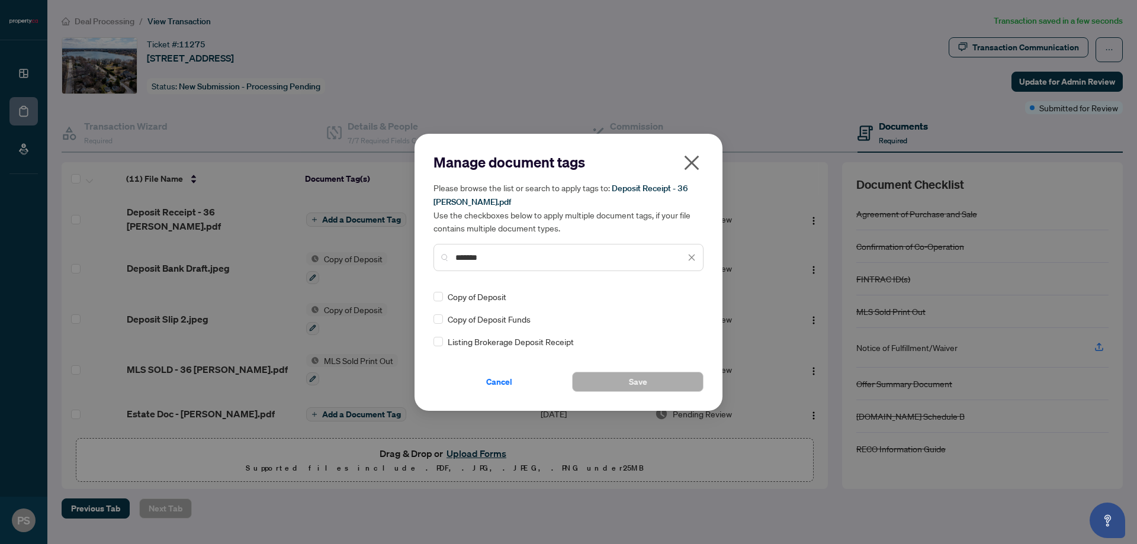
type input "*******"
click at [514, 338] on span "Listing Brokerage Deposit Receipt" at bounding box center [511, 341] width 126 height 13
click at [442, 346] on label at bounding box center [438, 341] width 9 height 13
click at [656, 387] on button "Save" at bounding box center [637, 382] width 131 height 20
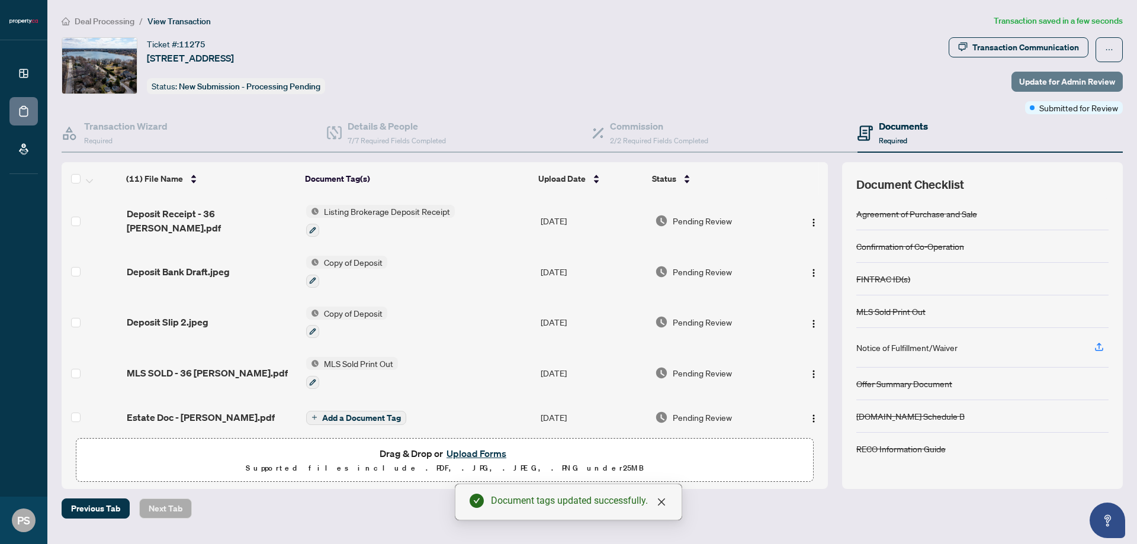
click at [1035, 81] on span "Update for Admin Review" at bounding box center [1067, 81] width 96 height 19
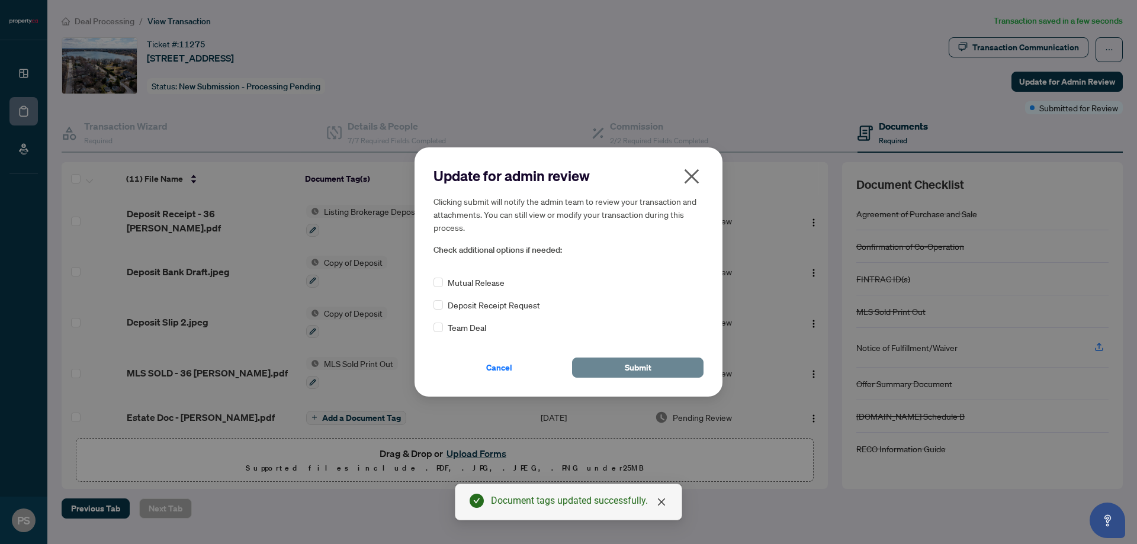
click at [625, 370] on span "Submit" at bounding box center [638, 367] width 27 height 19
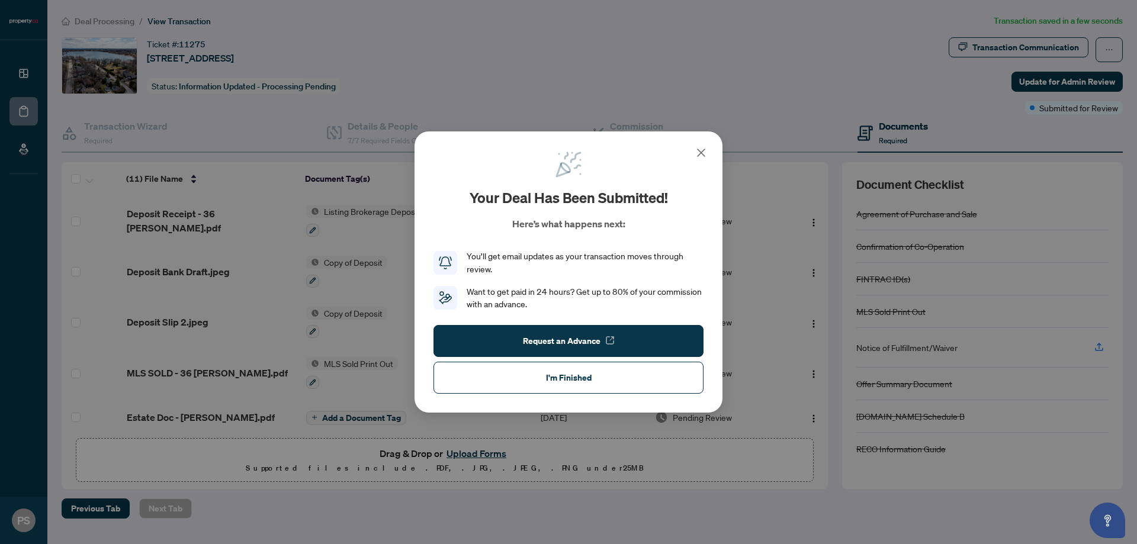
click at [704, 152] on icon at bounding box center [701, 153] width 14 height 14
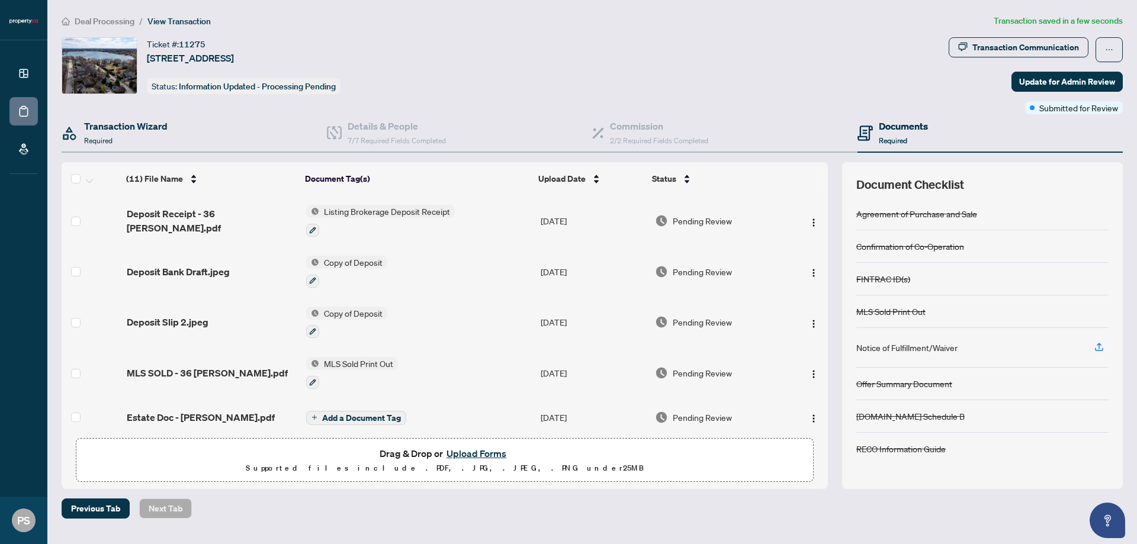
click at [198, 133] on div "Transaction Wizard Required" at bounding box center [194, 133] width 265 height 38
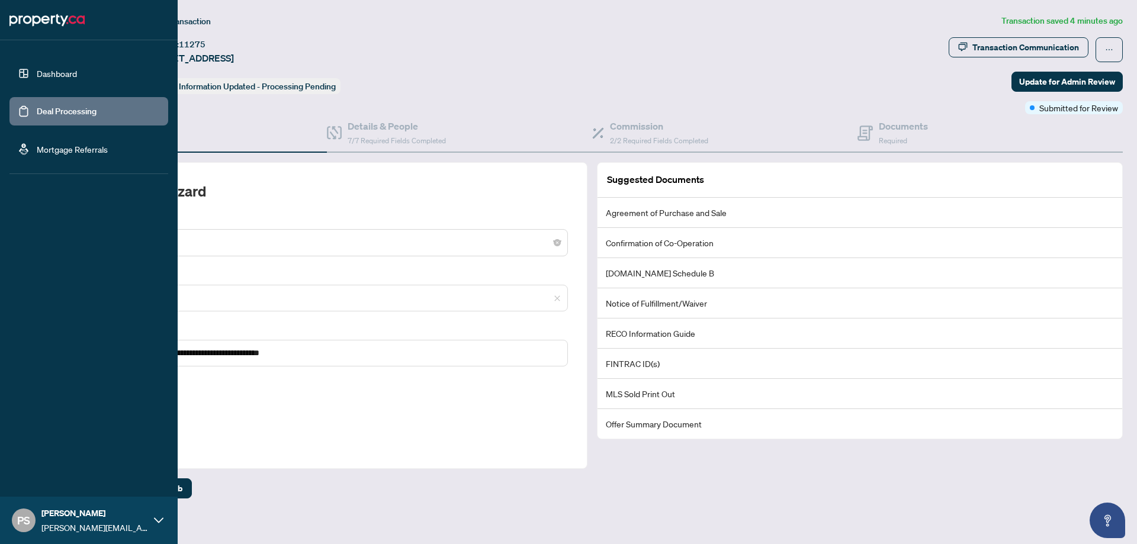
click at [28, 21] on img at bounding box center [46, 20] width 75 height 19
